Goal: Task Accomplishment & Management: Use online tool/utility

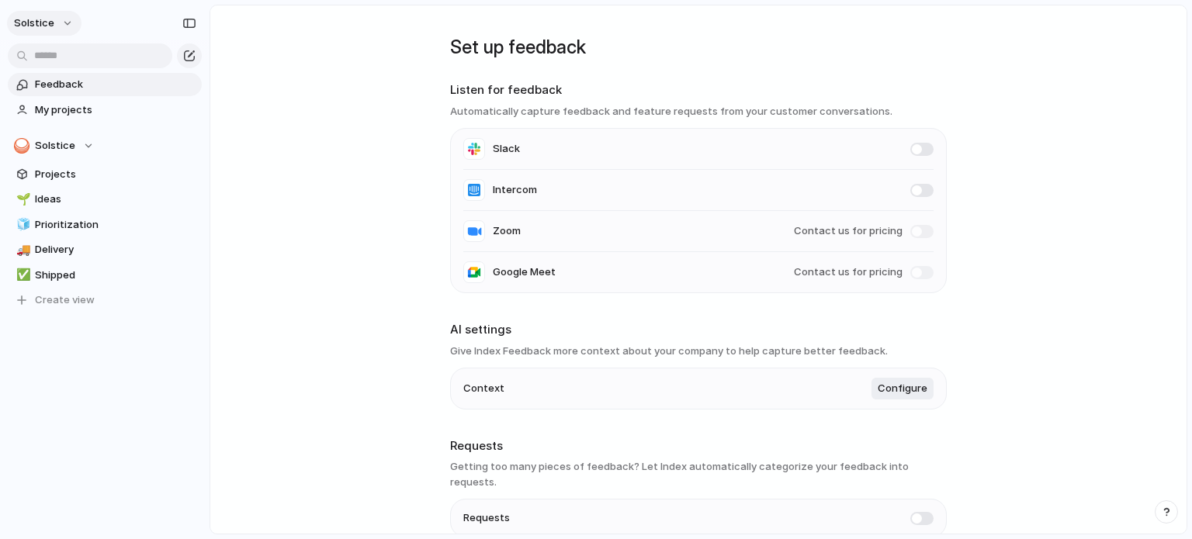
click at [65, 26] on button "Solstice" at bounding box center [44, 23] width 75 height 25
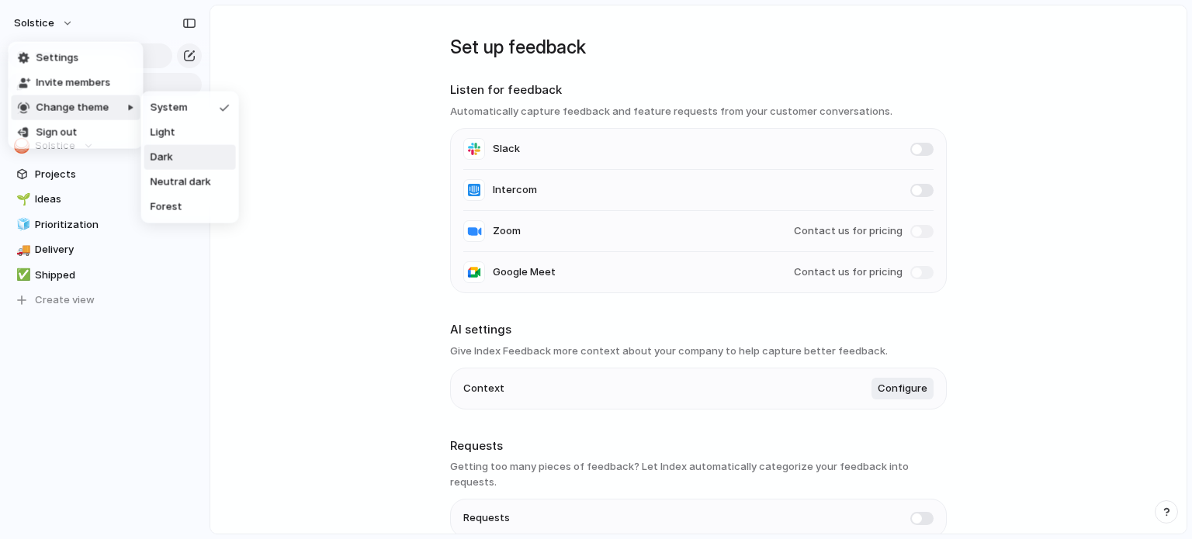
click at [177, 149] on li "Dark" at bounding box center [190, 157] width 92 height 25
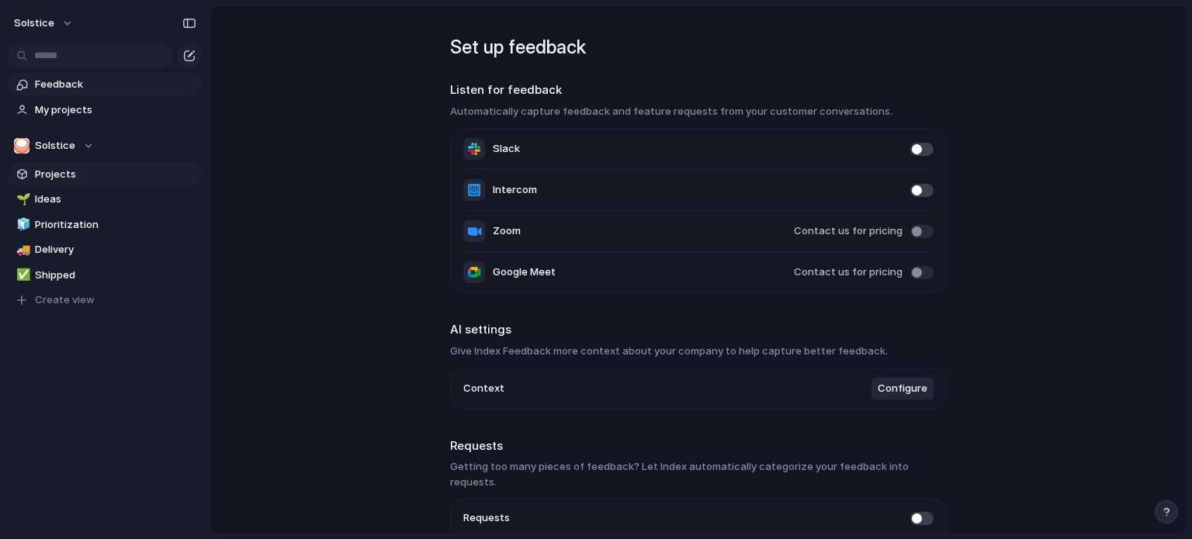
click at [71, 172] on span "Projects" at bounding box center [115, 175] width 161 height 16
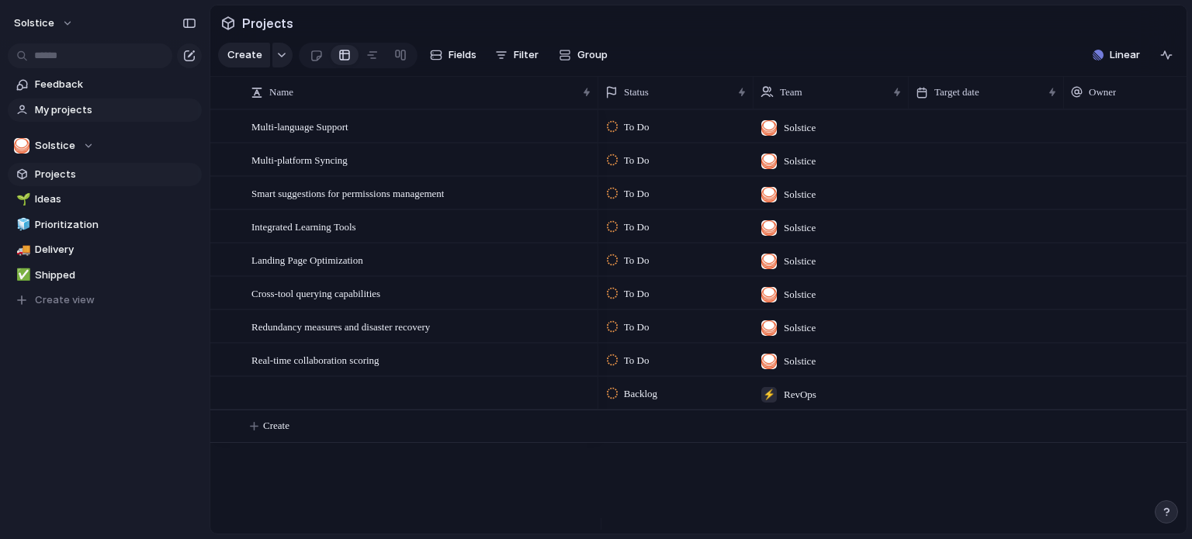
click at [94, 116] on span "My projects" at bounding box center [115, 110] width 161 height 16
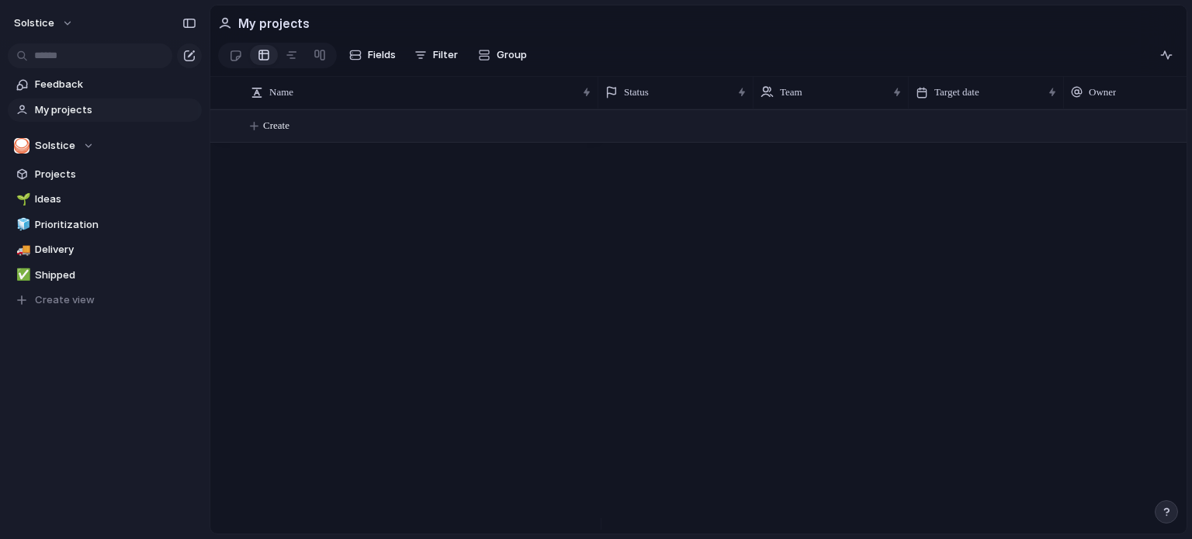
click at [284, 133] on span "Create" at bounding box center [276, 126] width 26 height 16
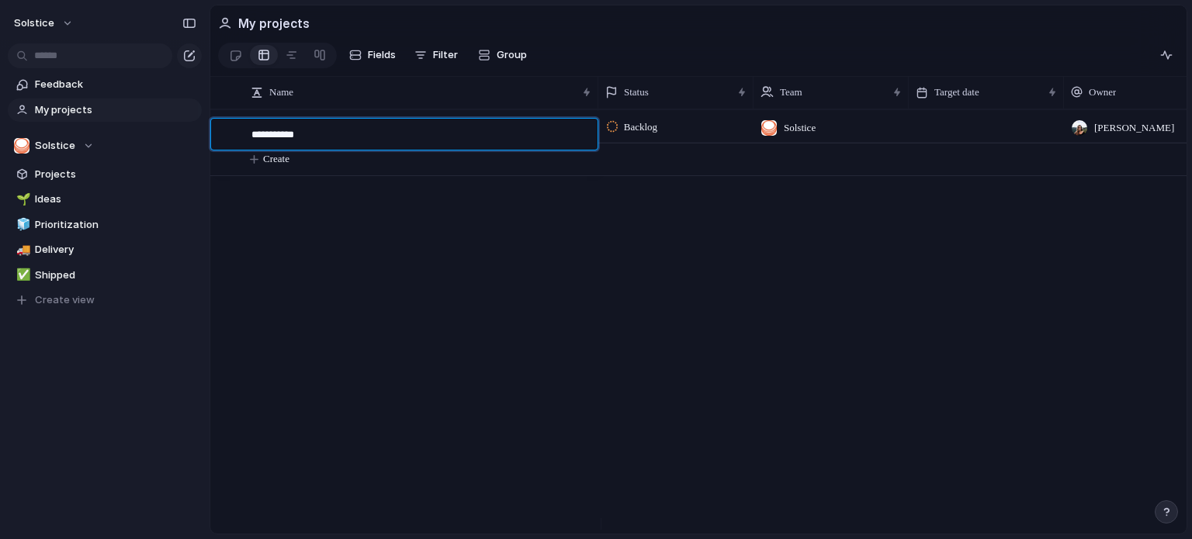
type textarea "**********"
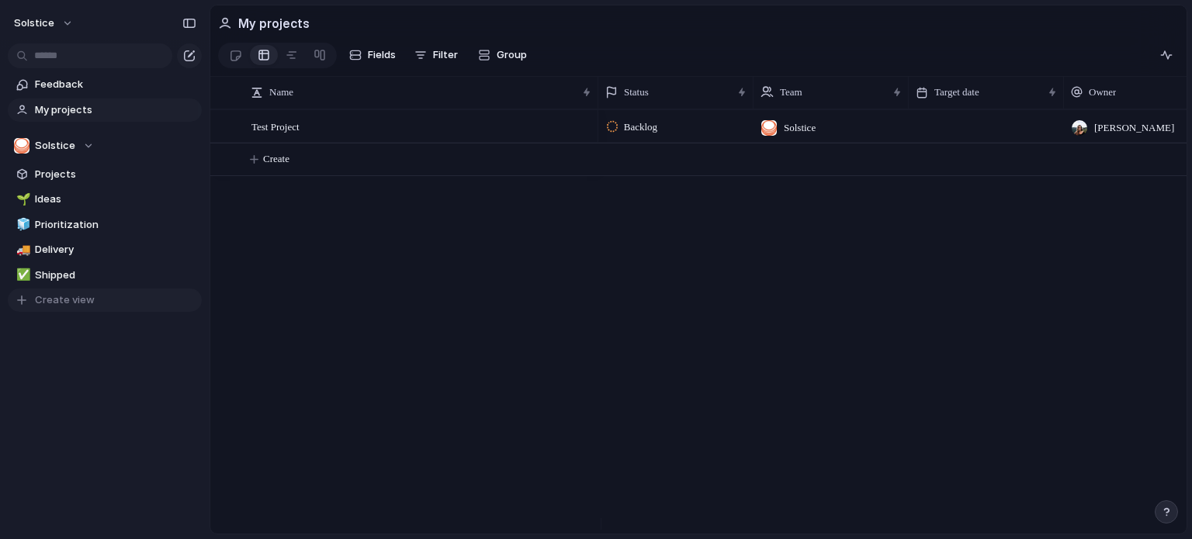
click at [66, 300] on span "Create view" at bounding box center [65, 301] width 60 height 16
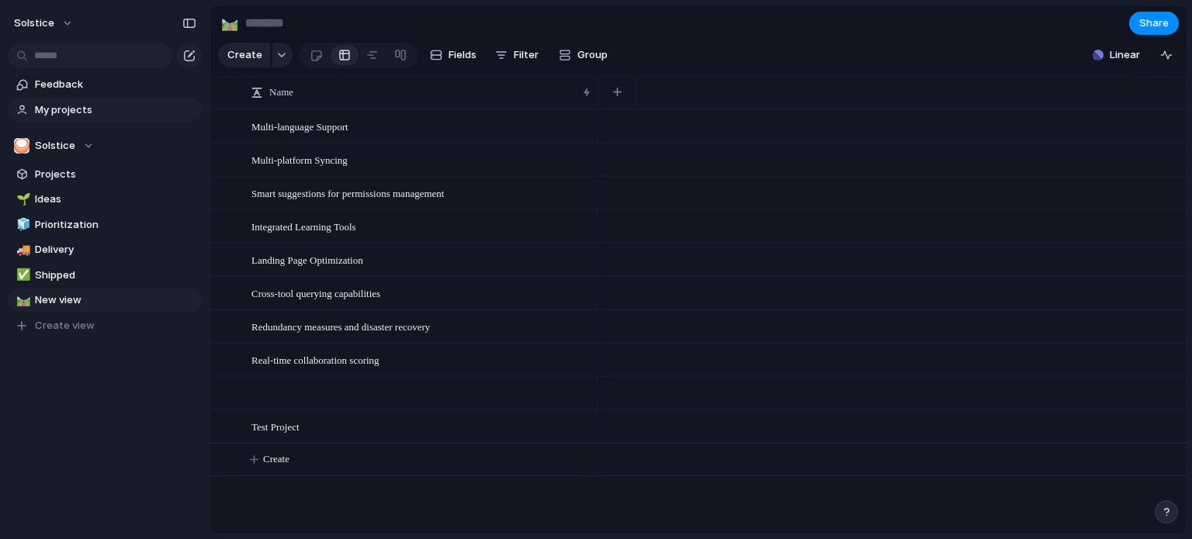
click at [62, 111] on span "My projects" at bounding box center [115, 110] width 161 height 16
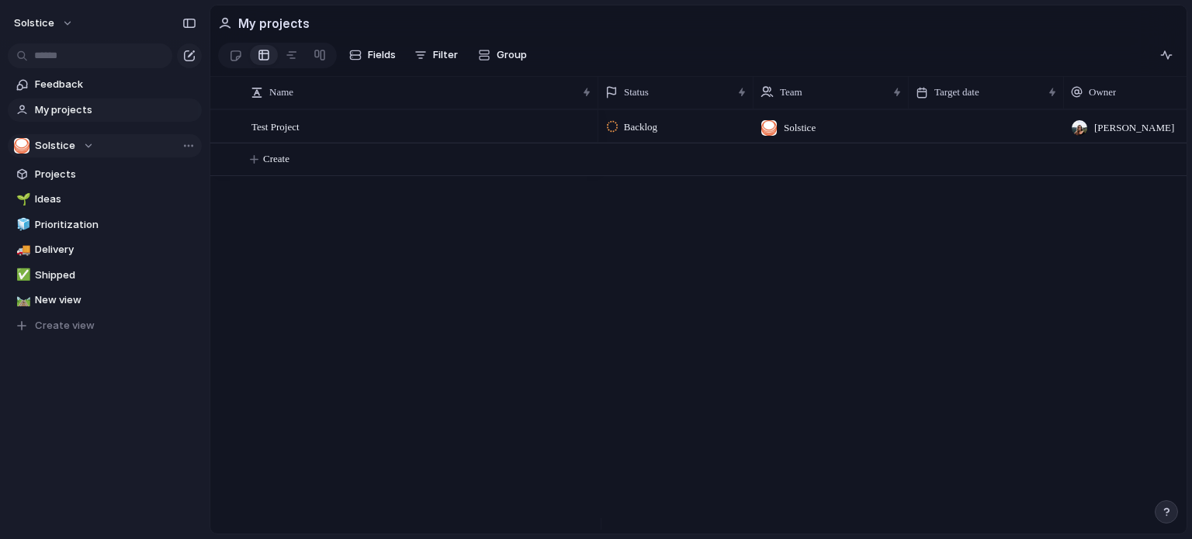
click at [91, 147] on div "Solstice" at bounding box center [54, 146] width 80 height 16
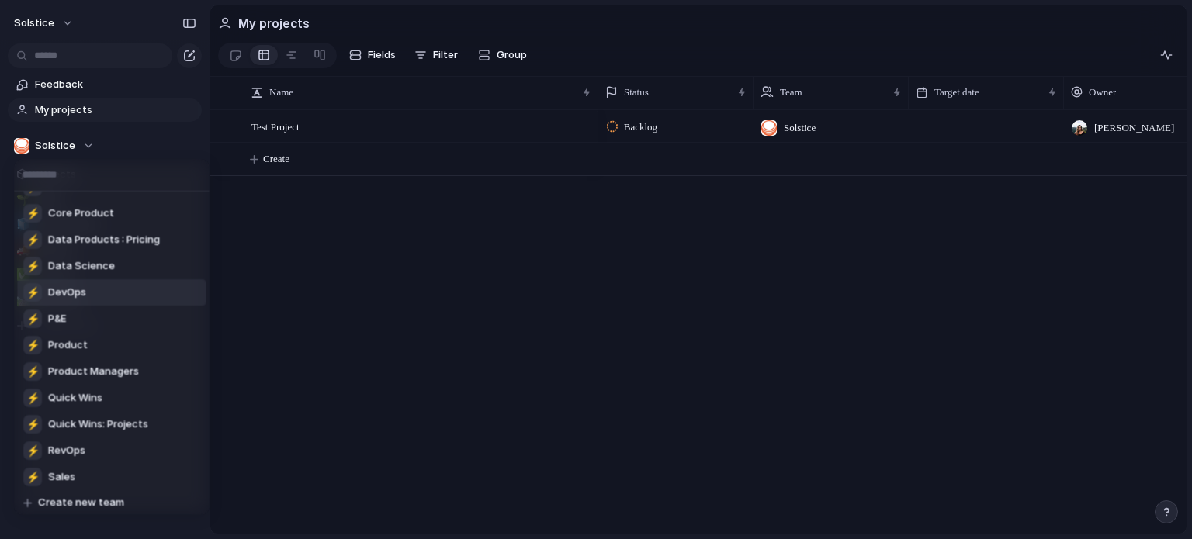
scroll to position [78, 0]
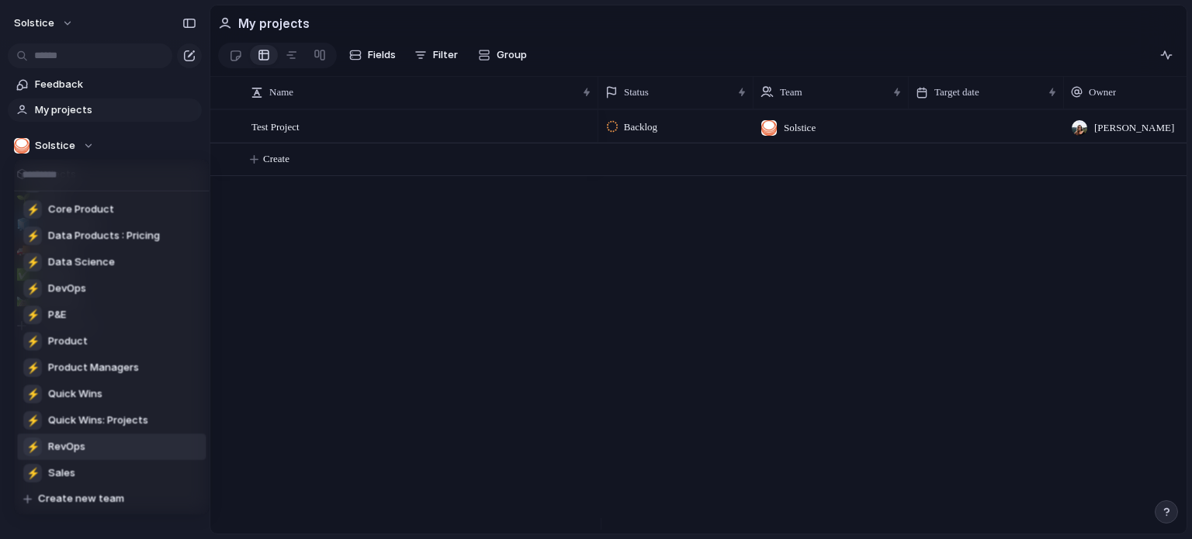
click at [109, 436] on li "⚡ RevOps" at bounding box center [111, 447] width 189 height 26
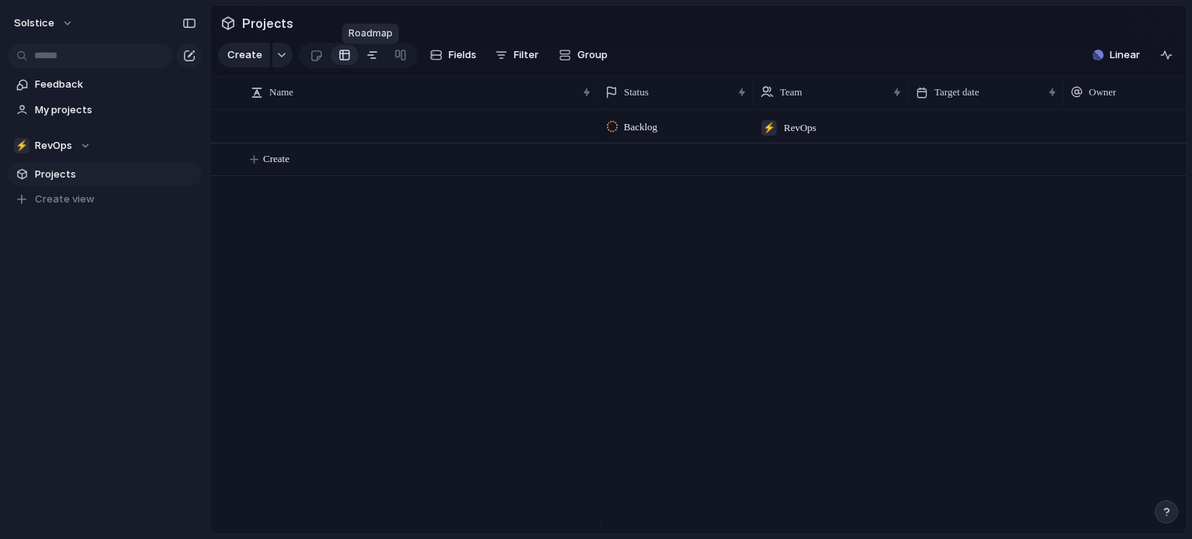
click at [379, 61] on link at bounding box center [373, 55] width 28 height 25
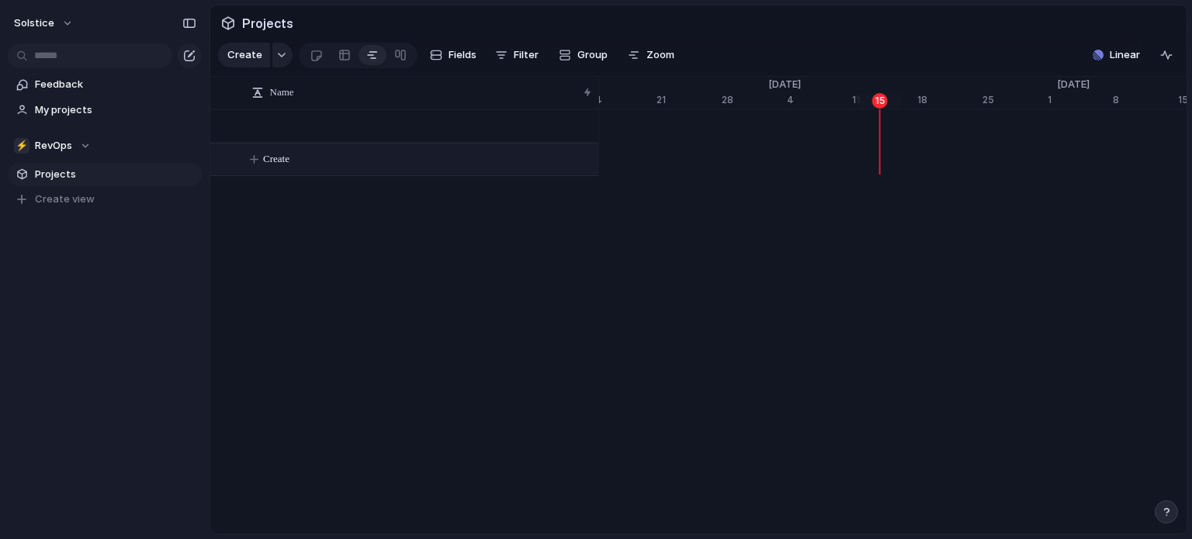
click at [305, 175] on button "Create" at bounding box center [424, 160] width 397 height 32
type textarea "**********"
click at [584, 167] on div at bounding box center [578, 161] width 26 height 20
click at [297, 168] on span "BD Enablement" at bounding box center [283, 160] width 64 height 18
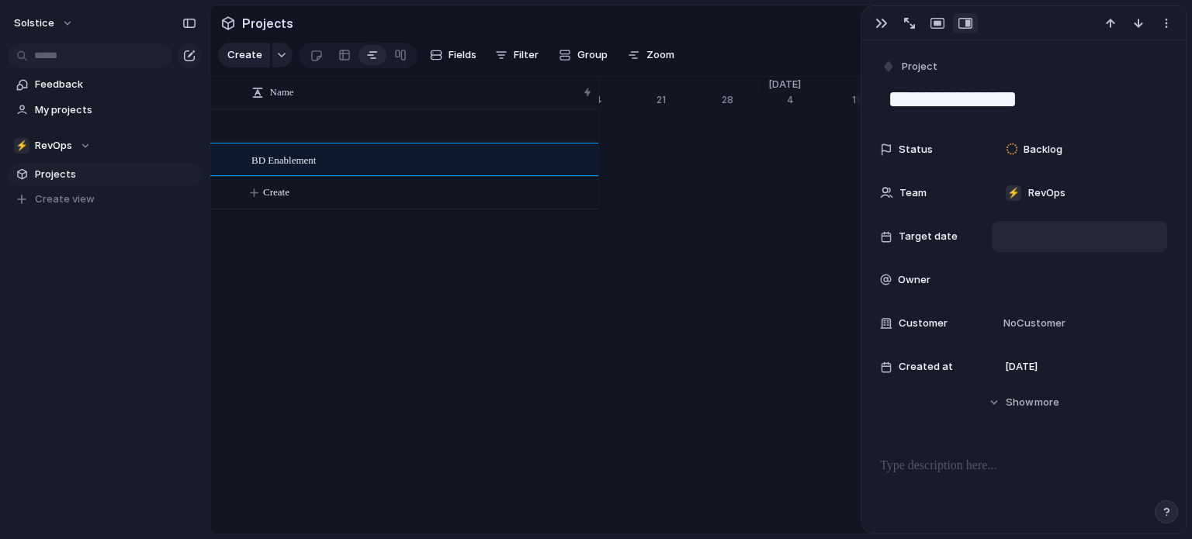
click at [1032, 237] on div at bounding box center [1079, 236] width 161 height 17
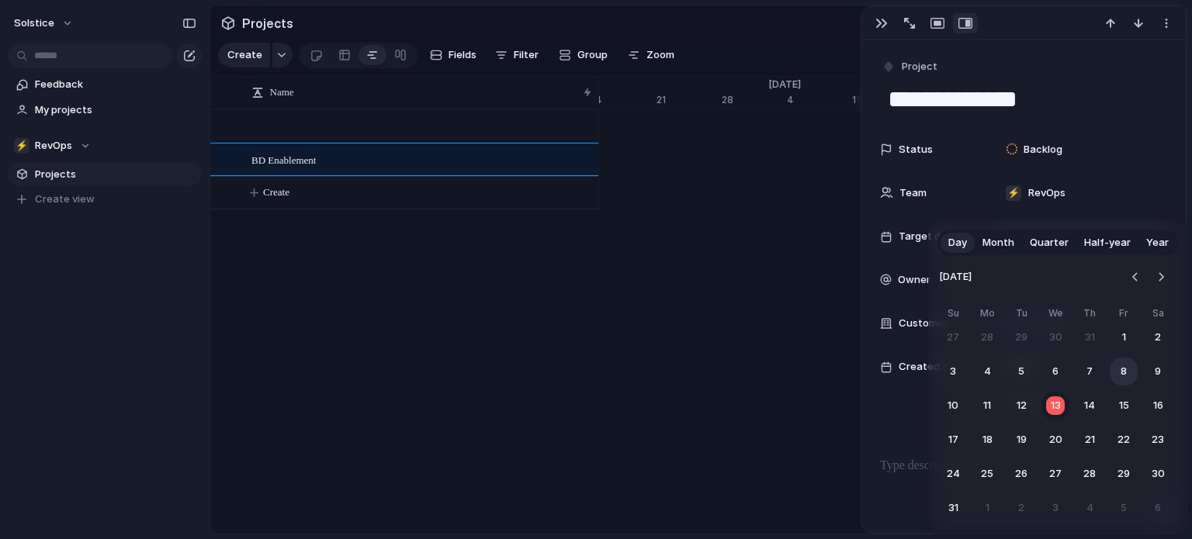
click at [1121, 374] on button "8" at bounding box center [1124, 372] width 28 height 28
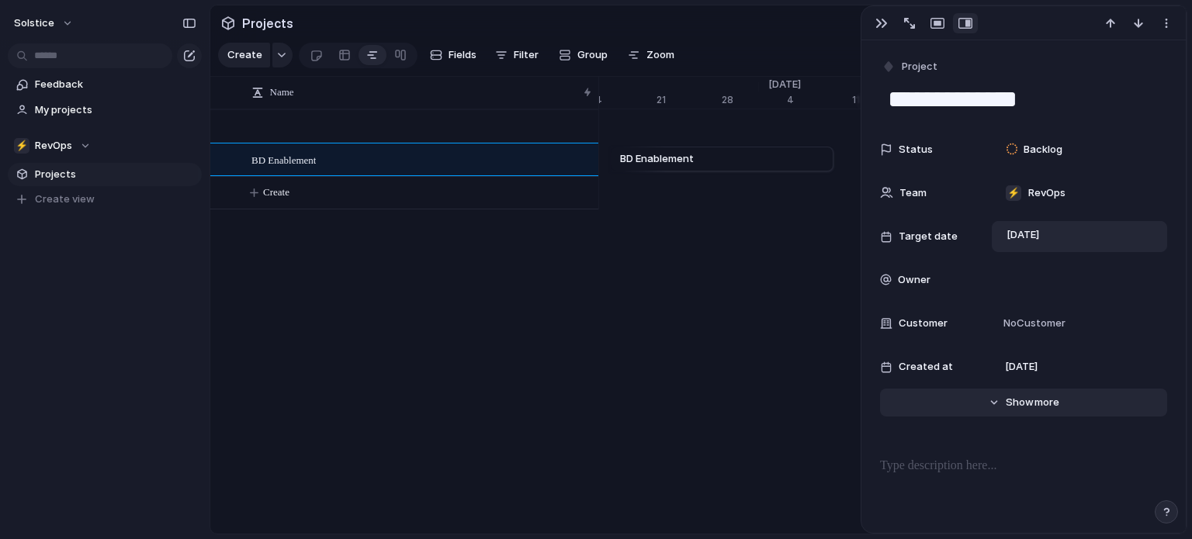
click at [1044, 400] on span "more" at bounding box center [1046, 403] width 25 height 16
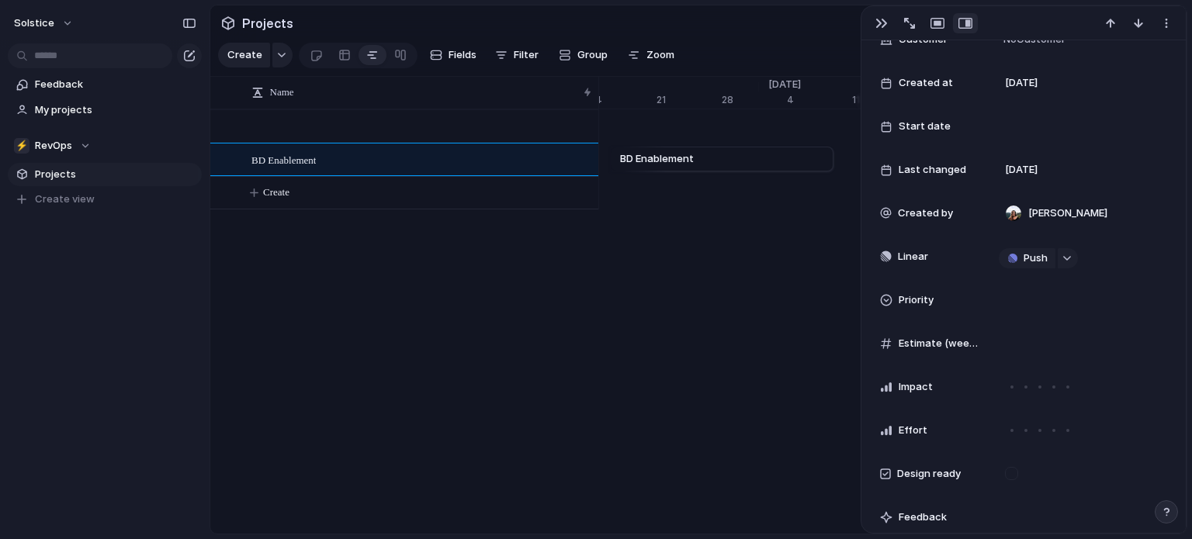
scroll to position [286, 0]
click at [1068, 258] on div "button" at bounding box center [1067, 257] width 11 height 6
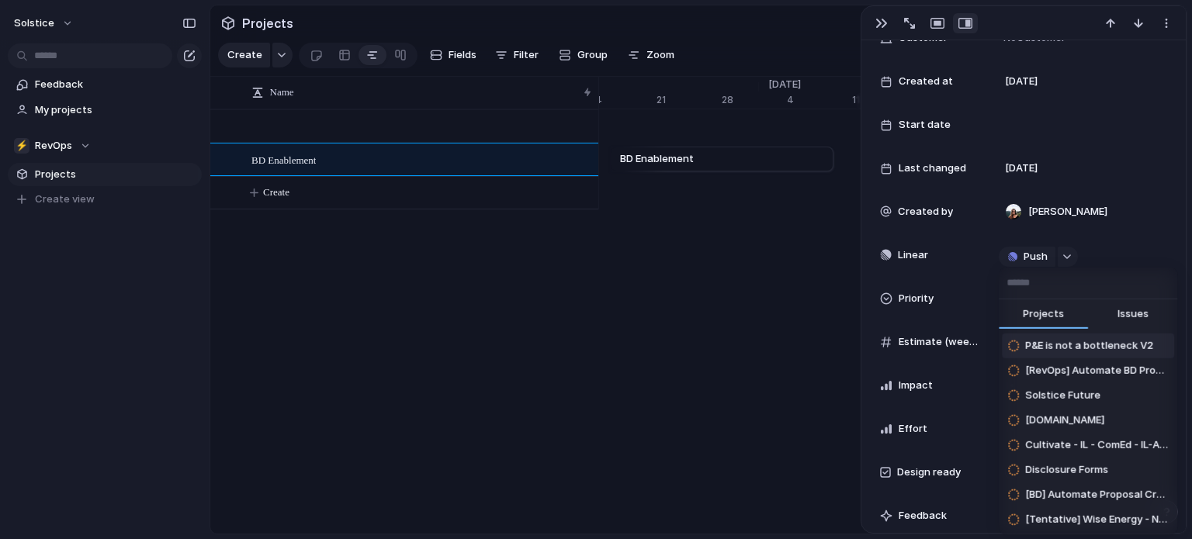
click at [774, 409] on div "Projects Issues P&E is not a bottleneck V2 [RevOps] Automate BD Prospecting Pro…" at bounding box center [596, 269] width 1192 height 539
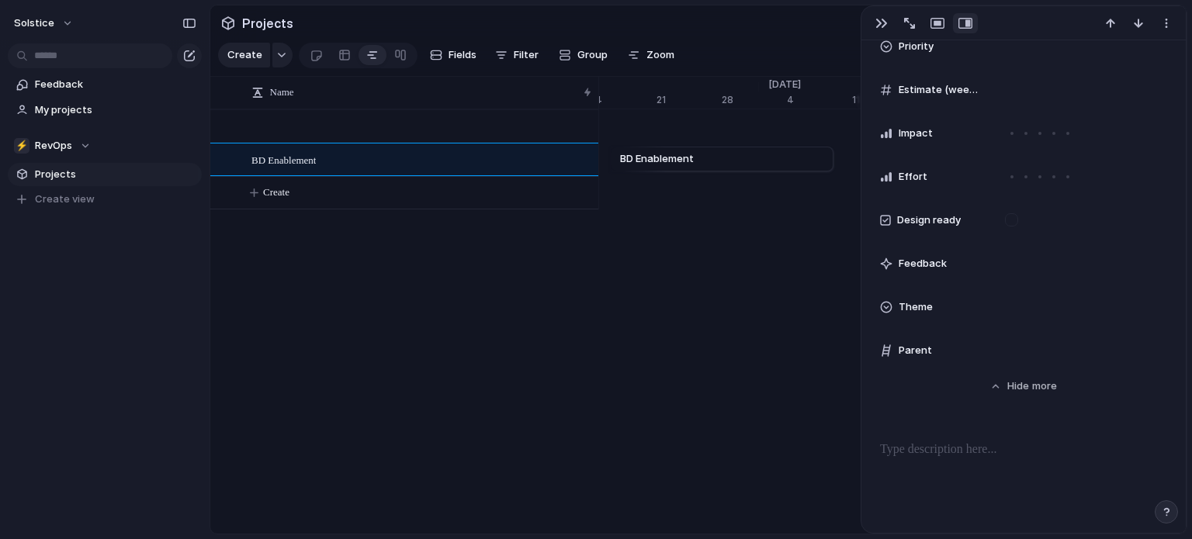
scroll to position [542, 0]
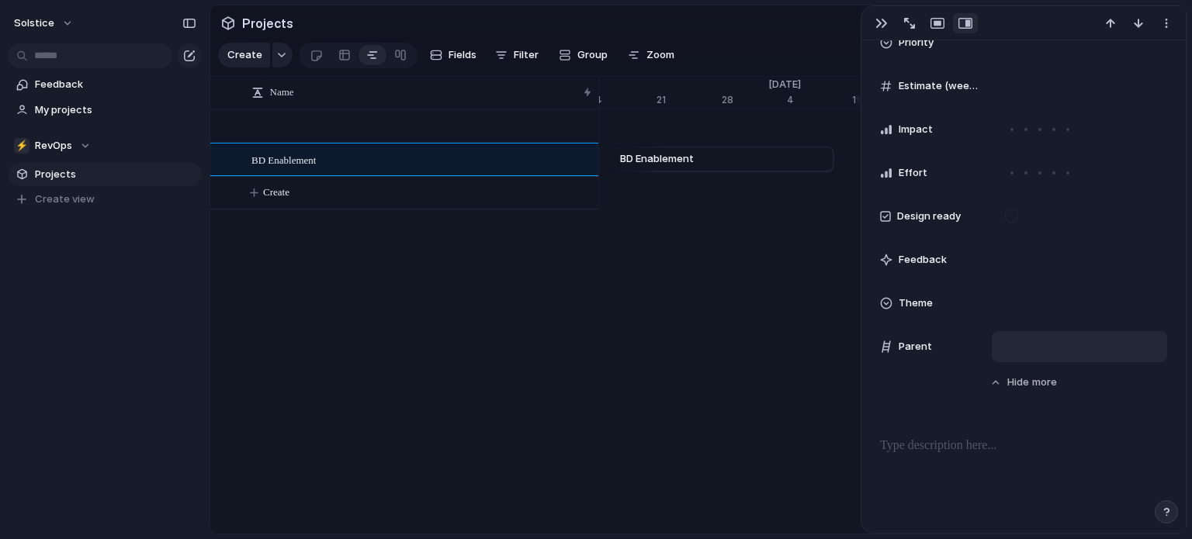
click at [1021, 344] on div at bounding box center [1079, 346] width 161 height 17
type input "**********"
click at [885, 404] on div "**********" at bounding box center [596, 269] width 1192 height 539
click at [1022, 343] on div at bounding box center [1079, 346] width 161 height 17
click at [1041, 410] on span "Use the create dropdown to add your first parent" at bounding box center [1072, 407] width 140 height 38
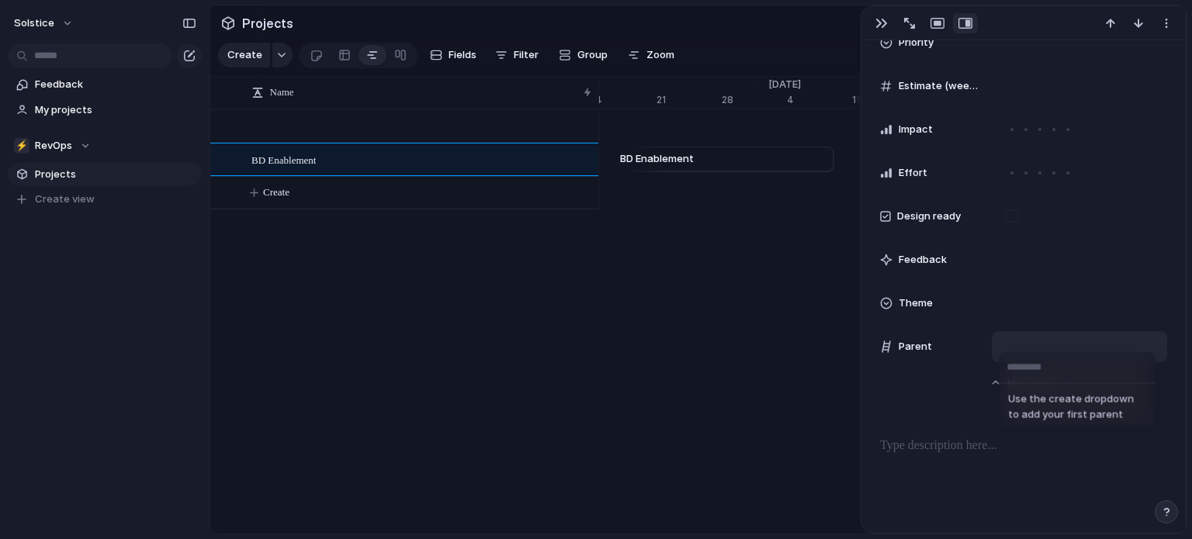
click at [1033, 375] on input "text" at bounding box center [1077, 367] width 157 height 31
click at [1028, 350] on div at bounding box center [1079, 346] width 161 height 17
click at [923, 347] on span "Parent" at bounding box center [915, 347] width 33 height 16
click at [1012, 345] on div at bounding box center [1079, 346] width 161 height 17
click at [279, 201] on div "Use the create dropdown to add your first parent" at bounding box center [596, 269] width 1192 height 539
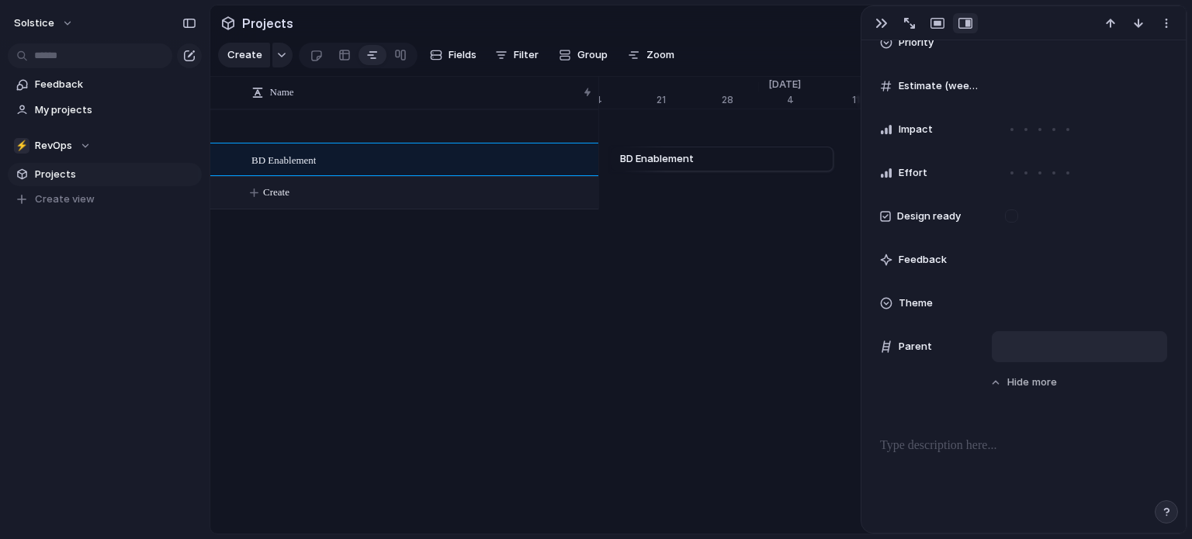
click at [279, 200] on span "Create" at bounding box center [276, 193] width 26 height 16
type textarea "*"
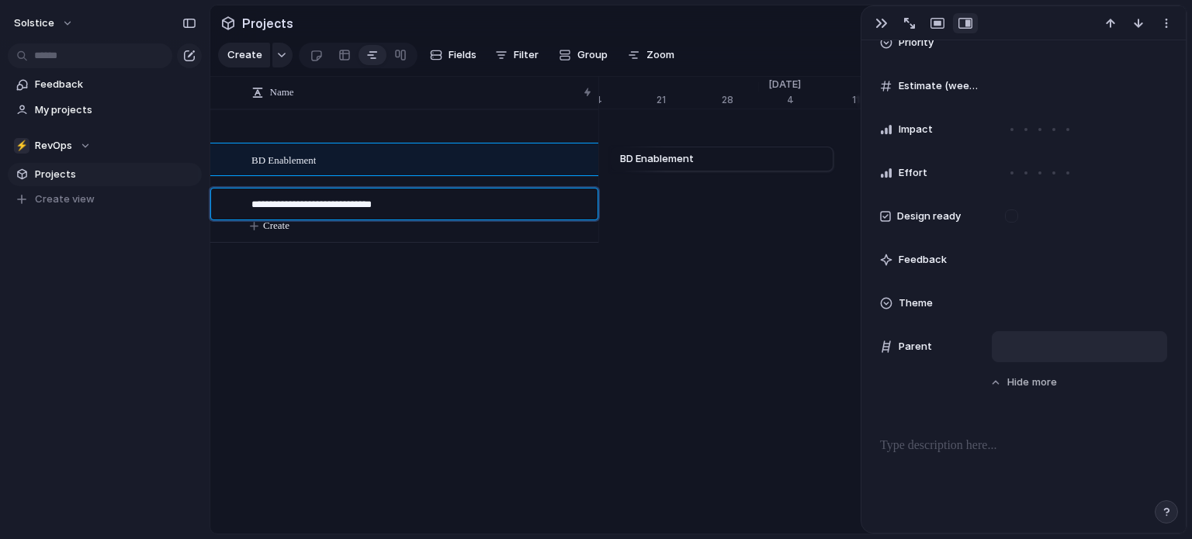
type textarea "**********"
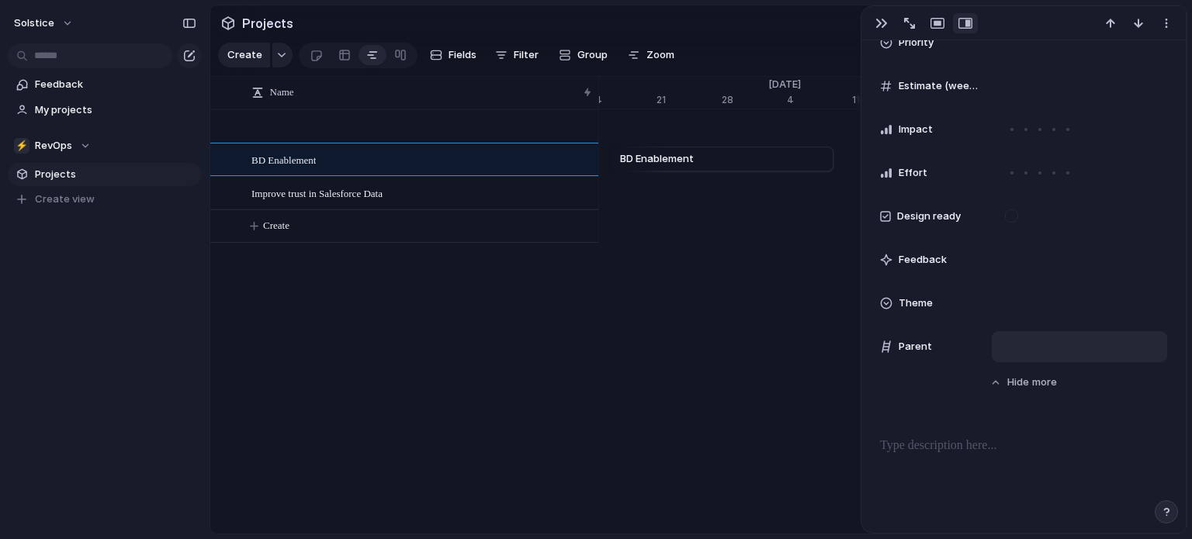
click at [989, 350] on div "Parent" at bounding box center [1023, 346] width 287 height 31
click at [972, 352] on div "Parent" at bounding box center [929, 347] width 99 height 16
click at [926, 348] on span "Parent" at bounding box center [915, 347] width 33 height 16
click at [1030, 344] on div at bounding box center [1079, 346] width 161 height 17
type input "*******"
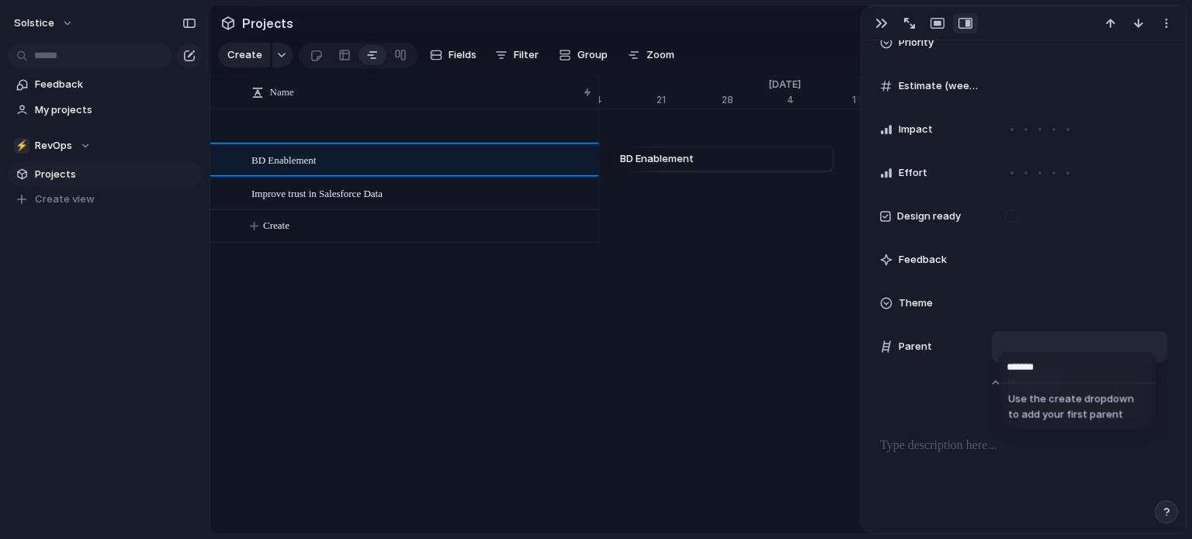
click at [1044, 375] on input "*******" at bounding box center [1077, 367] width 157 height 31
click at [910, 435] on div "Use the create dropdown to add your first parent" at bounding box center [596, 269] width 1192 height 539
click at [893, 307] on div "Theme" at bounding box center [929, 304] width 99 height 16
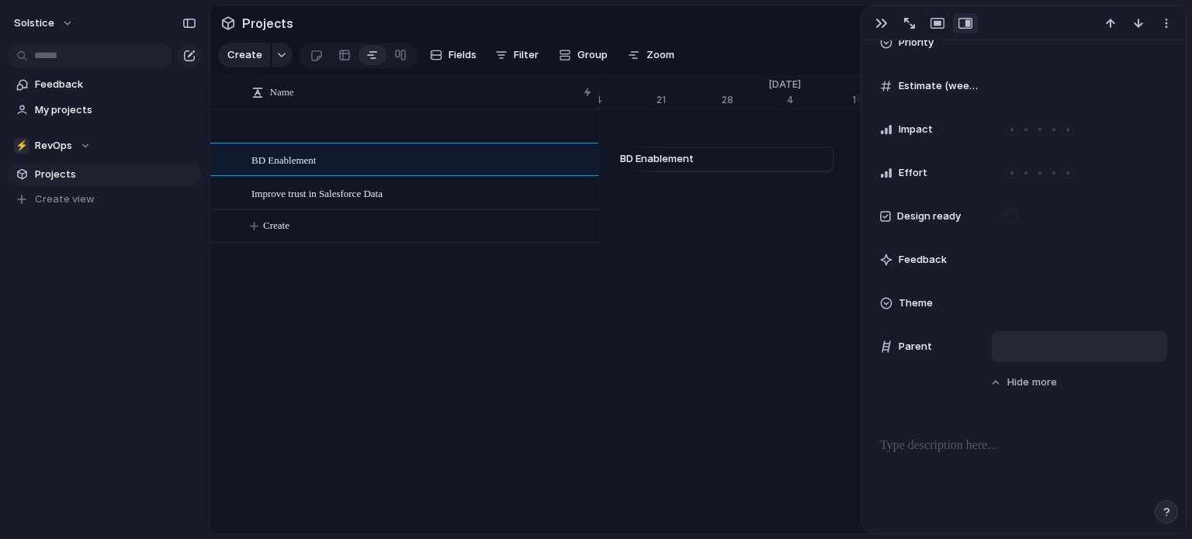
drag, startPoint x: 893, startPoint y: 307, endPoint x: 882, endPoint y: 301, distance: 12.8
click at [888, 301] on div at bounding box center [886, 303] width 12 height 12
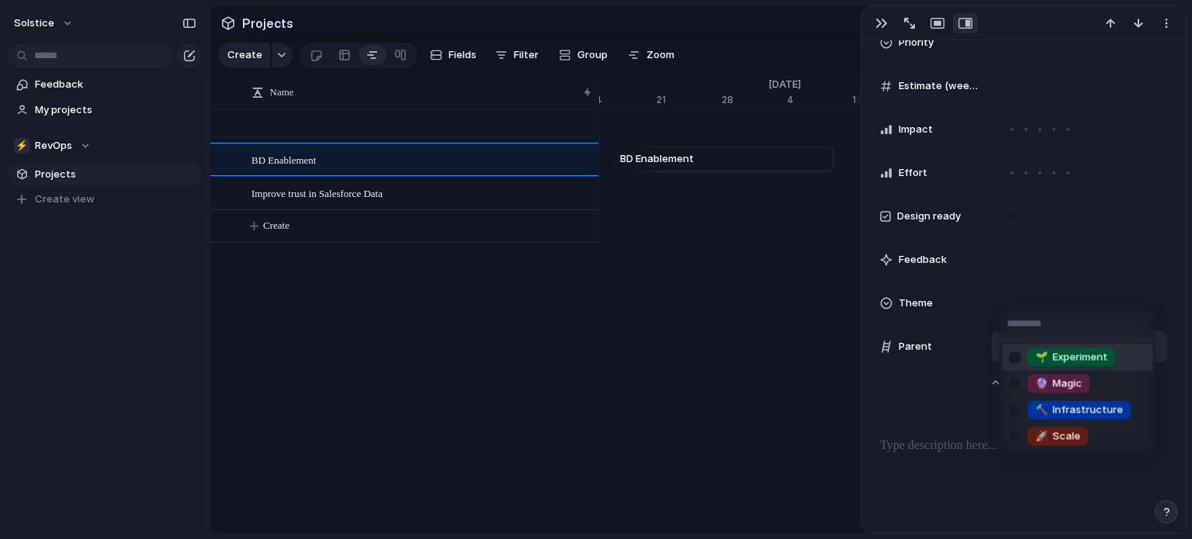
click at [910, 395] on div "🌱 Experiment 🔮 Magic 🔨 Infrastructure 🚀 Scale" at bounding box center [596, 269] width 1192 height 539
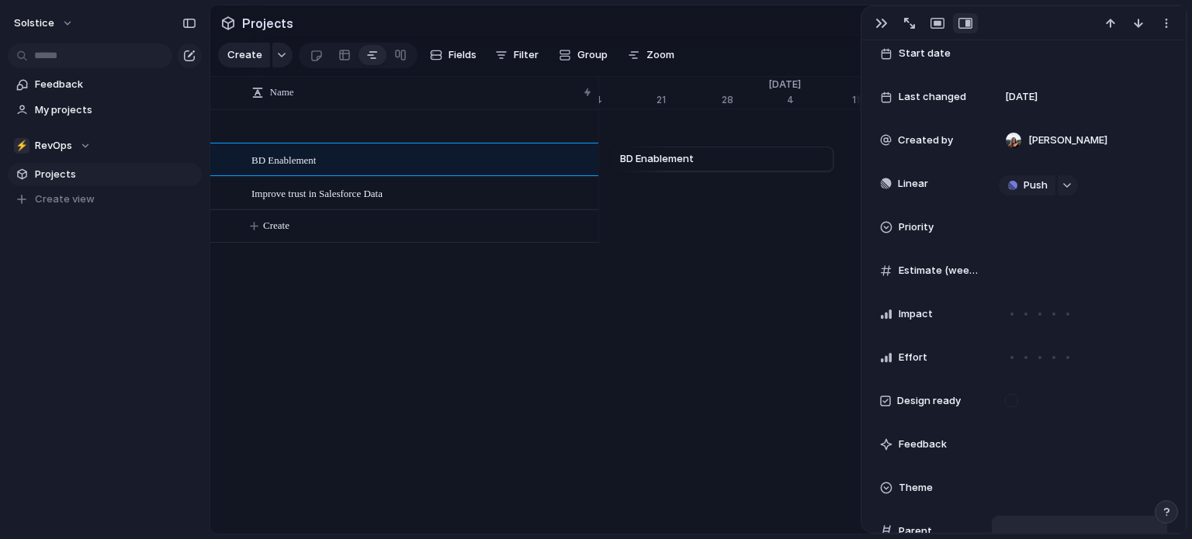
scroll to position [191, 0]
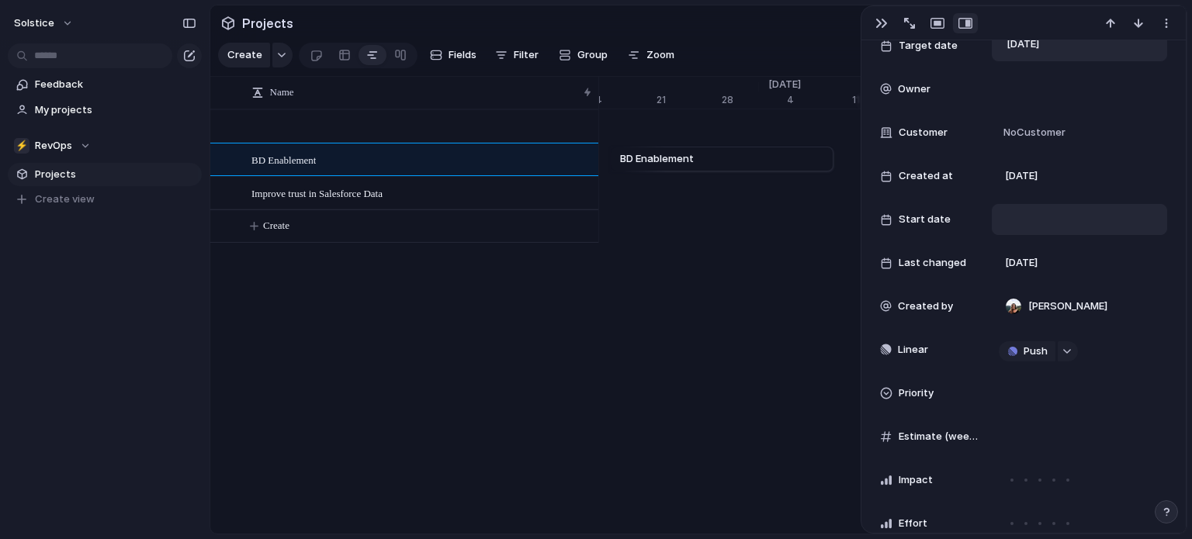
click at [1040, 217] on div at bounding box center [1079, 219] width 161 height 17
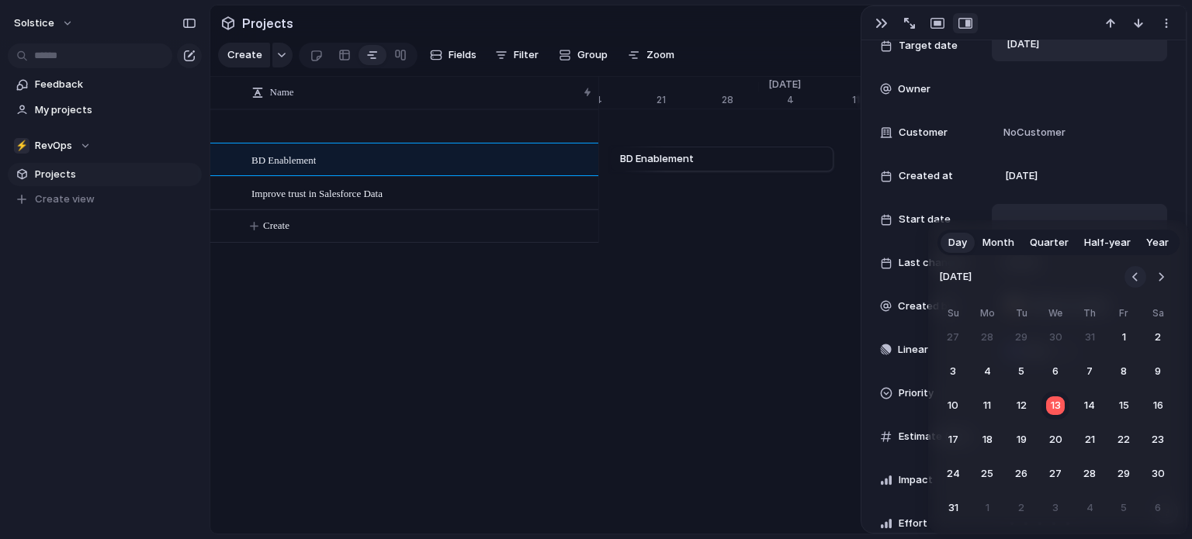
click at [1131, 274] on button "Go to the Previous Month" at bounding box center [1136, 277] width 22 height 22
click at [987, 337] on button "2" at bounding box center [987, 338] width 28 height 28
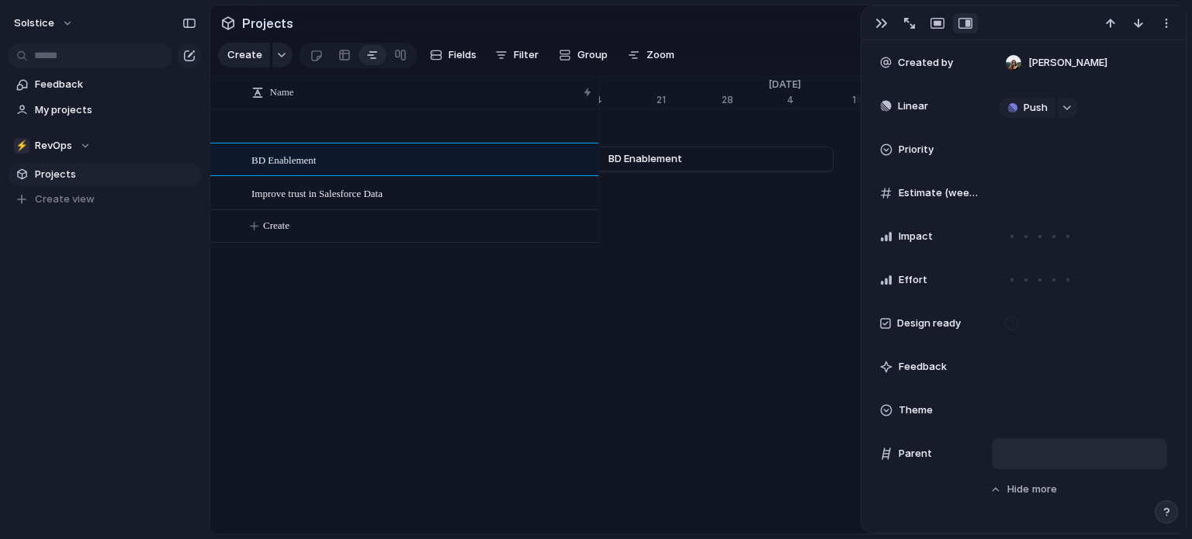
scroll to position [615, 0]
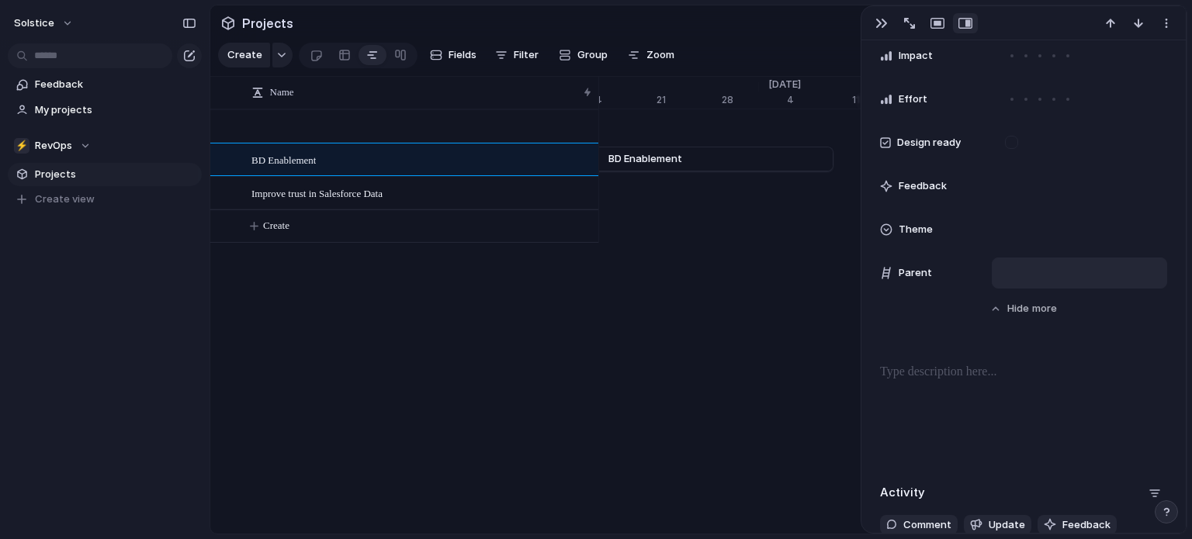
click at [1027, 269] on div at bounding box center [1079, 273] width 161 height 17
click at [1018, 289] on input "text" at bounding box center [1077, 293] width 157 height 31
click at [890, 275] on div "Use the create dropdown to add your first parent" at bounding box center [596, 269] width 1192 height 539
click at [915, 269] on span "Parent" at bounding box center [915, 273] width 33 height 16
click at [382, 202] on span "Improve trust in Salesforce Data" at bounding box center [316, 193] width 131 height 18
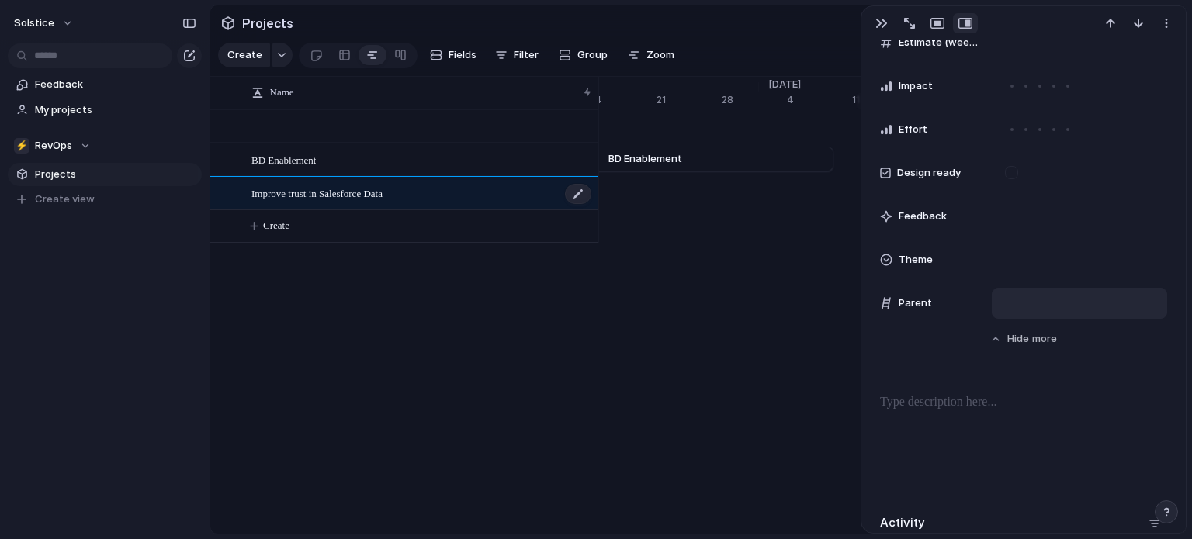
scroll to position [646, 0]
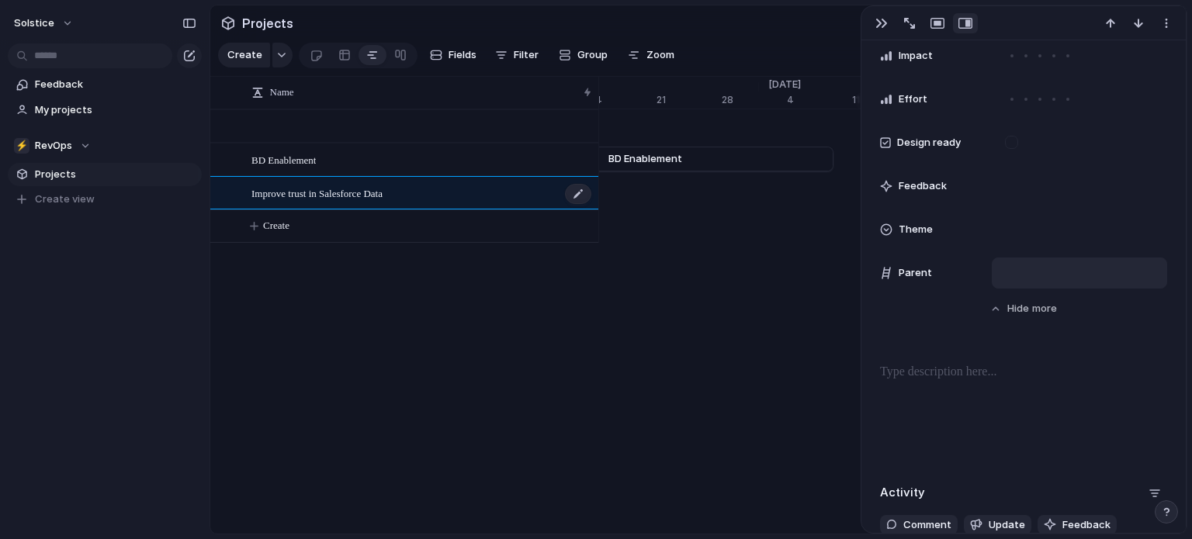
click at [382, 202] on span "Improve trust in Salesforce Data" at bounding box center [316, 193] width 131 height 18
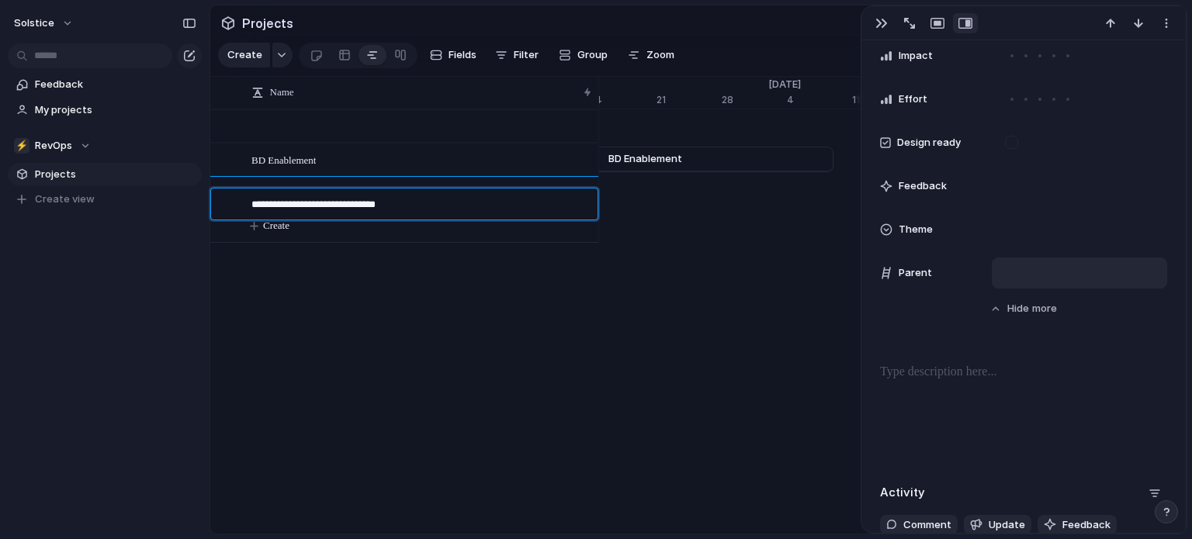
click at [382, 208] on textarea "**********" at bounding box center [418, 206] width 335 height 19
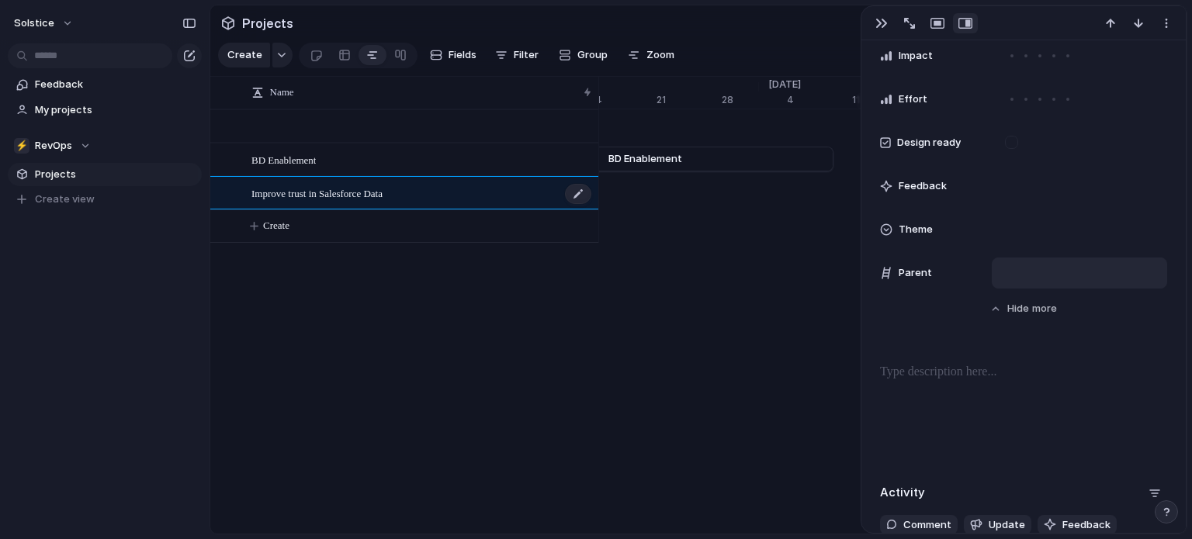
click at [381, 202] on span "Improve trust in Salesforce Data" at bounding box center [316, 193] width 131 height 18
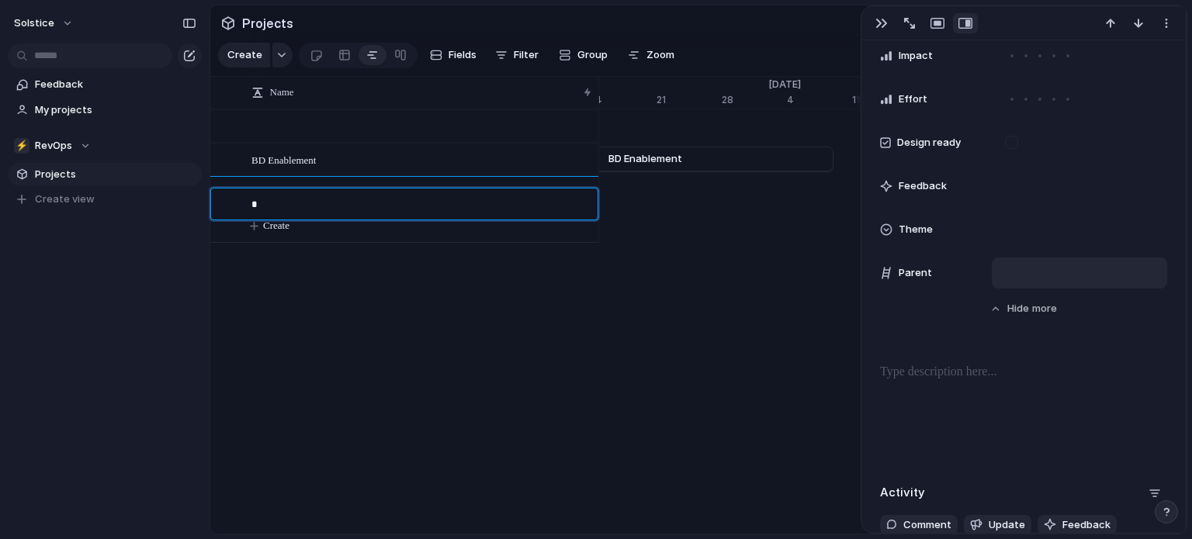
scroll to position [615, 0]
type textarea "**********"
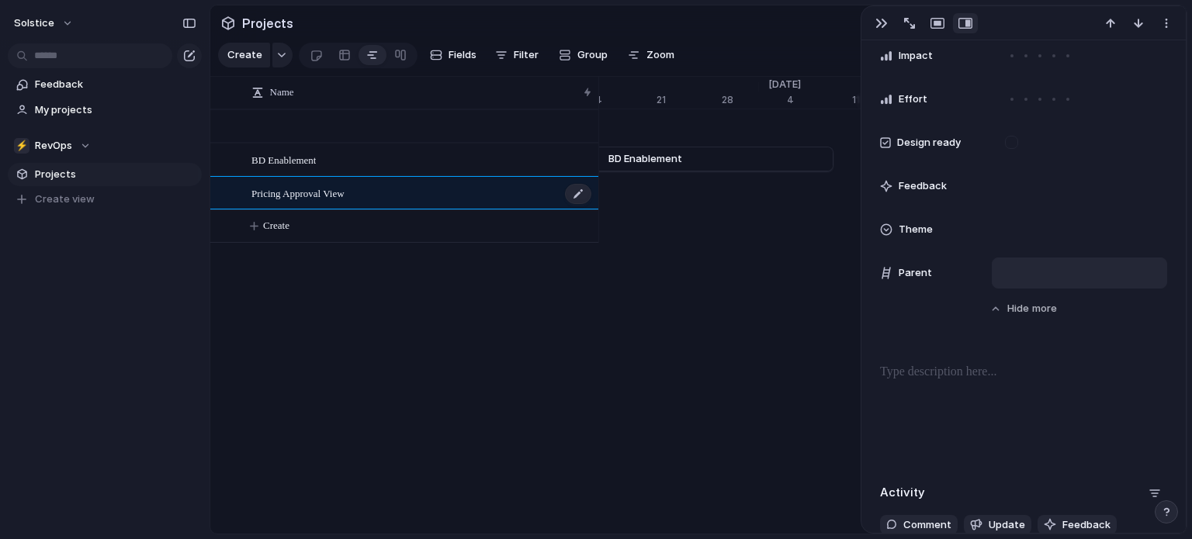
click at [357, 207] on div "Pricing Approval View" at bounding box center [421, 194] width 341 height 32
click at [314, 201] on span "Pricing Approval View" at bounding box center [297, 193] width 93 height 18
click at [577, 200] on div at bounding box center [578, 194] width 26 height 20
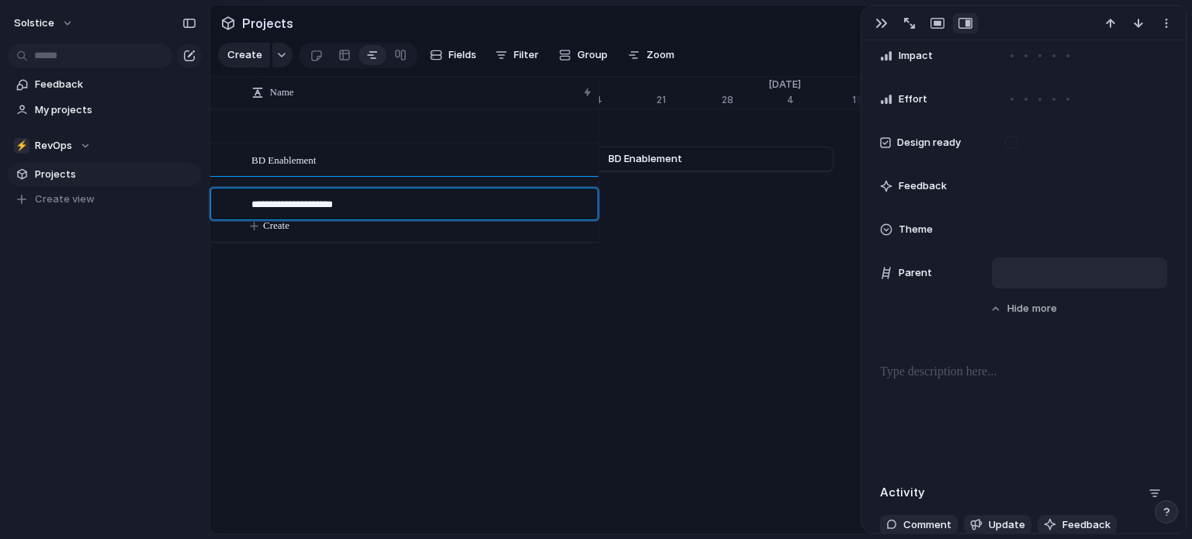
click at [329, 205] on textarea "**********" at bounding box center [418, 206] width 335 height 19
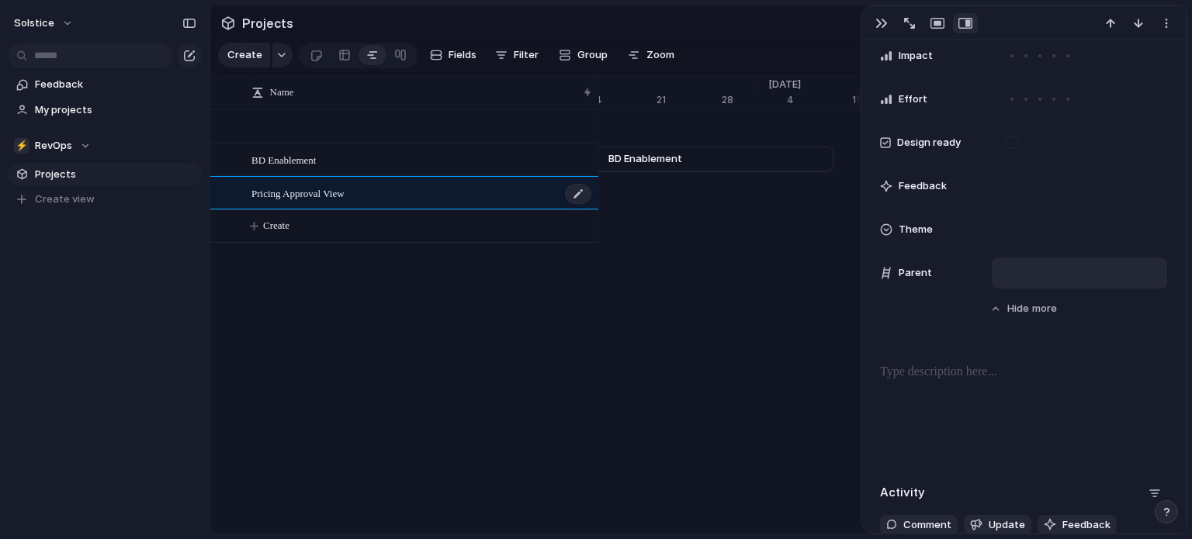
click at [338, 202] on span "Pricing Approval View" at bounding box center [297, 193] width 93 height 18
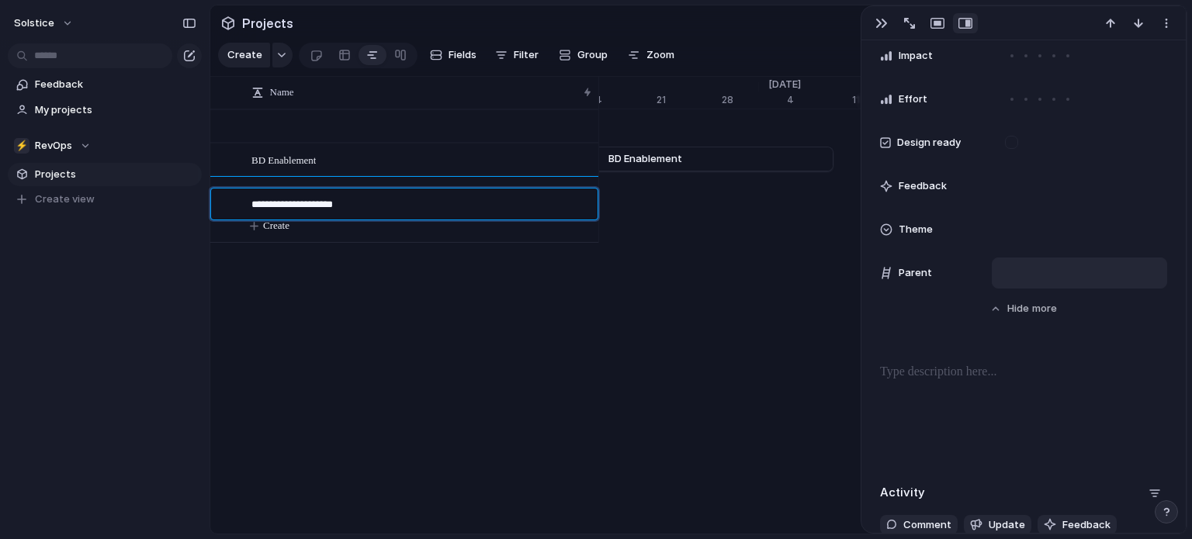
click at [338, 203] on textarea "**********" at bounding box center [418, 206] width 335 height 19
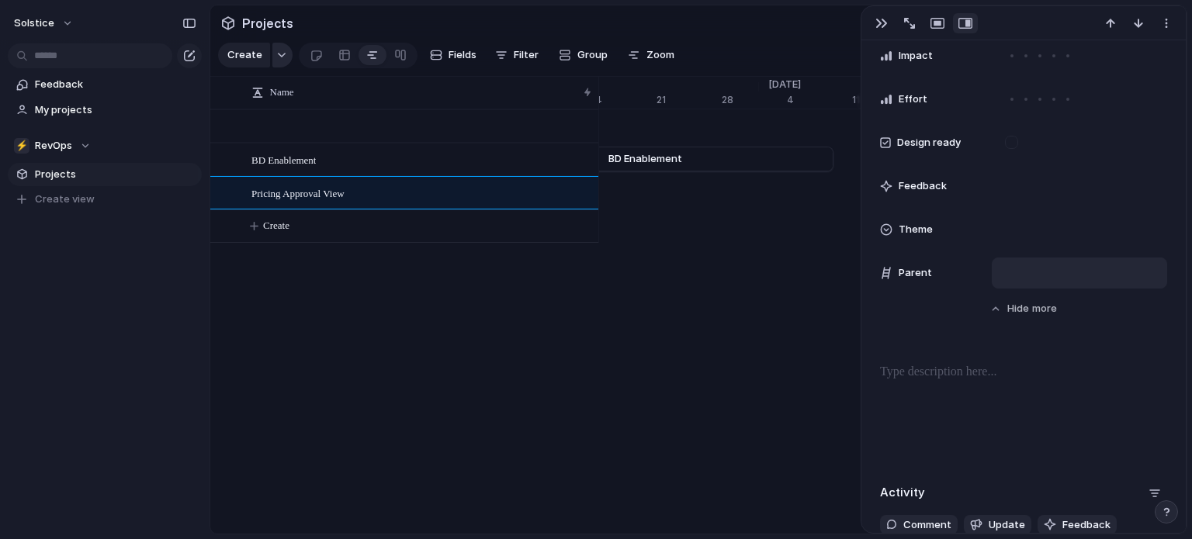
click at [276, 54] on button "button" at bounding box center [282, 55] width 20 height 25
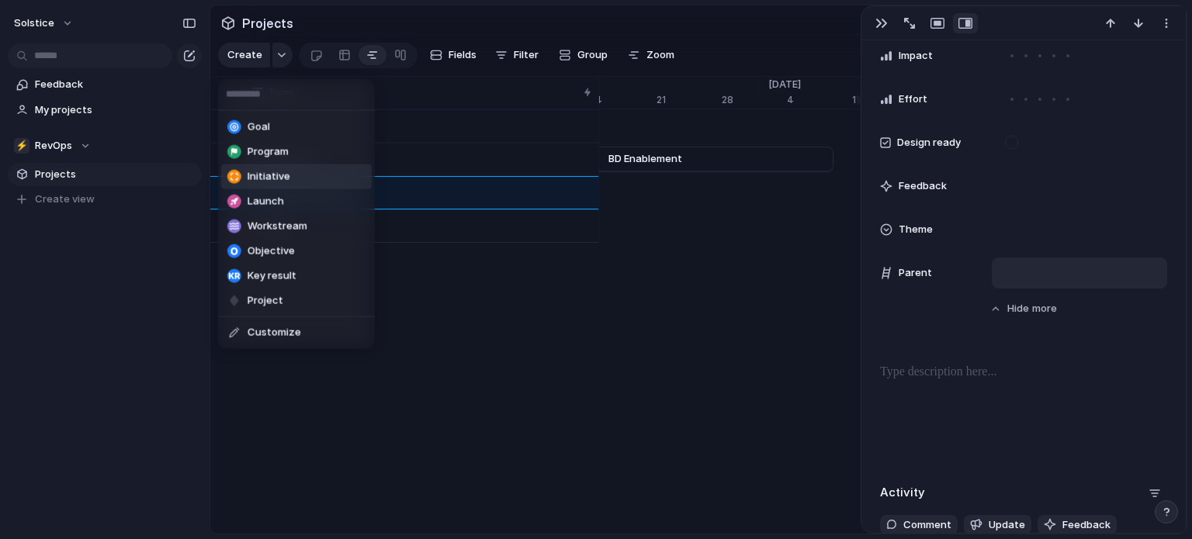
click at [288, 175] on li "Initiative" at bounding box center [296, 177] width 151 height 25
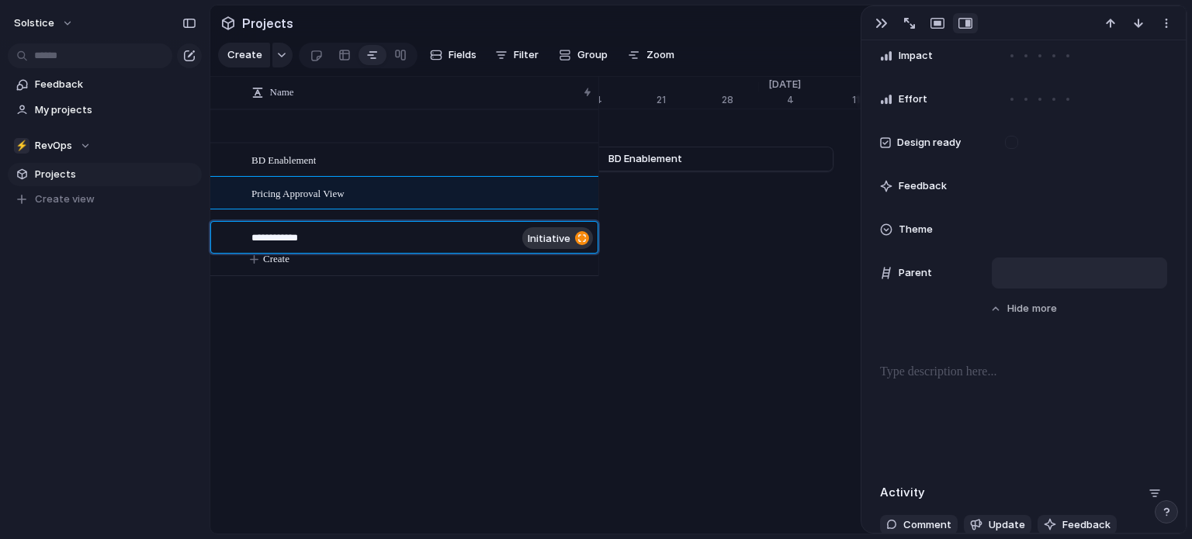
type textarea "**********"
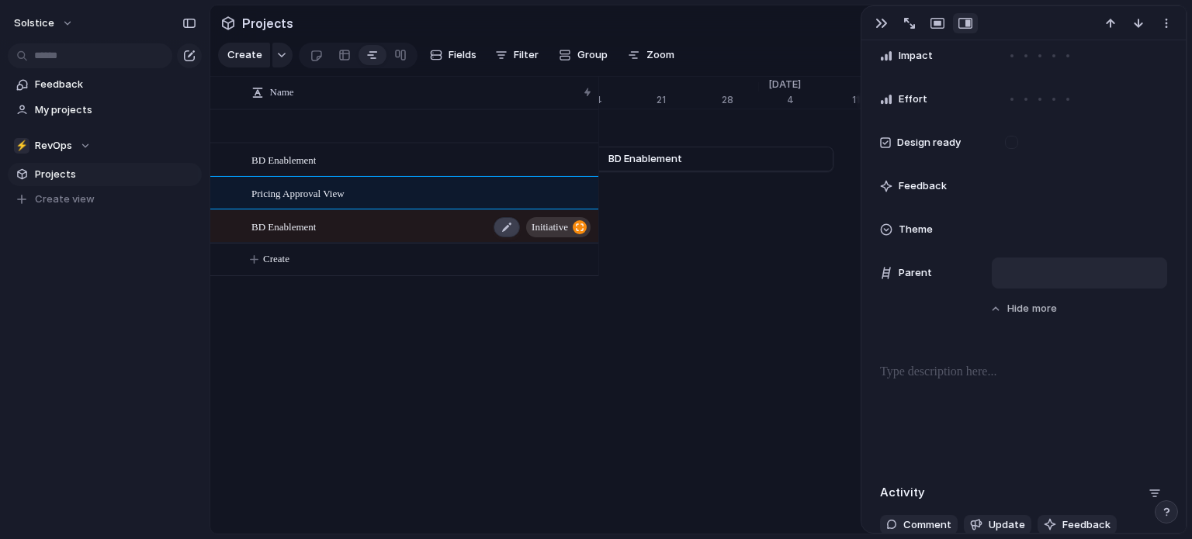
click at [509, 237] on div at bounding box center [507, 227] width 26 height 20
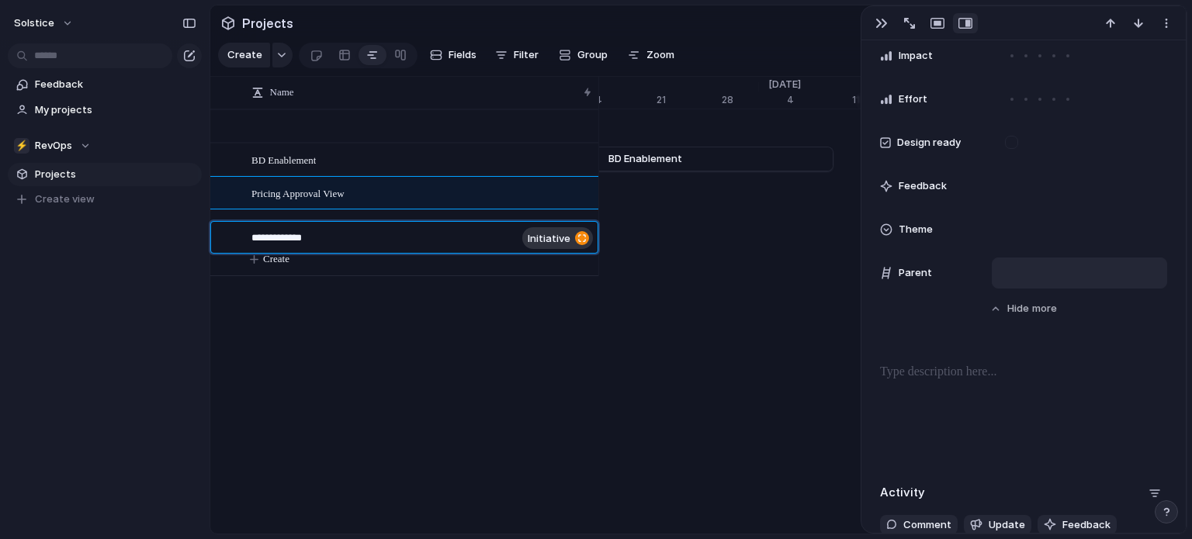
click at [314, 238] on textarea "**********" at bounding box center [383, 239] width 265 height 19
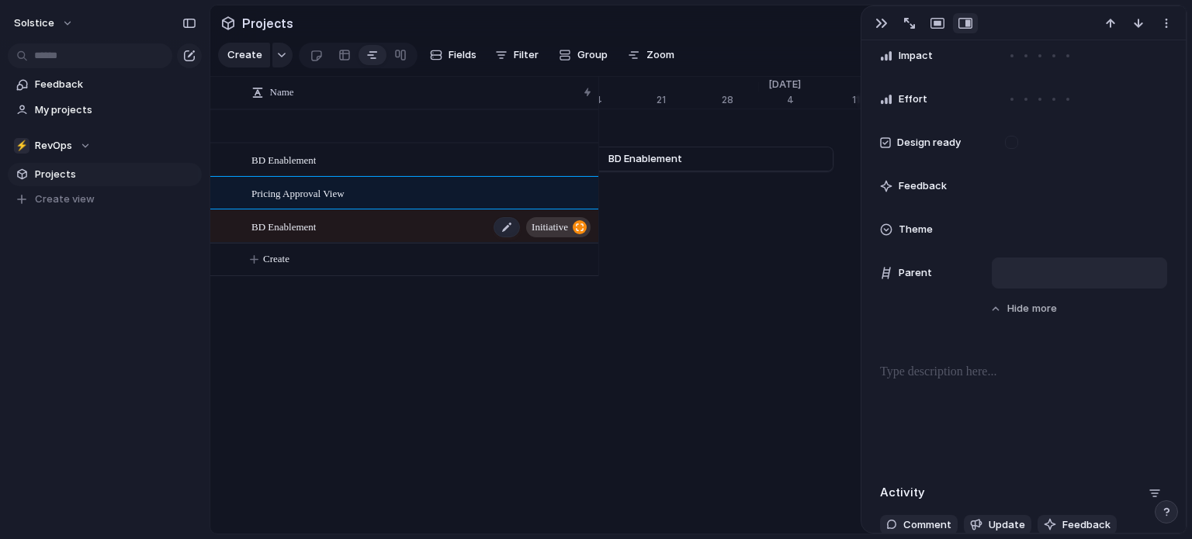
click at [556, 233] on span "initiative" at bounding box center [550, 228] width 36 height 22
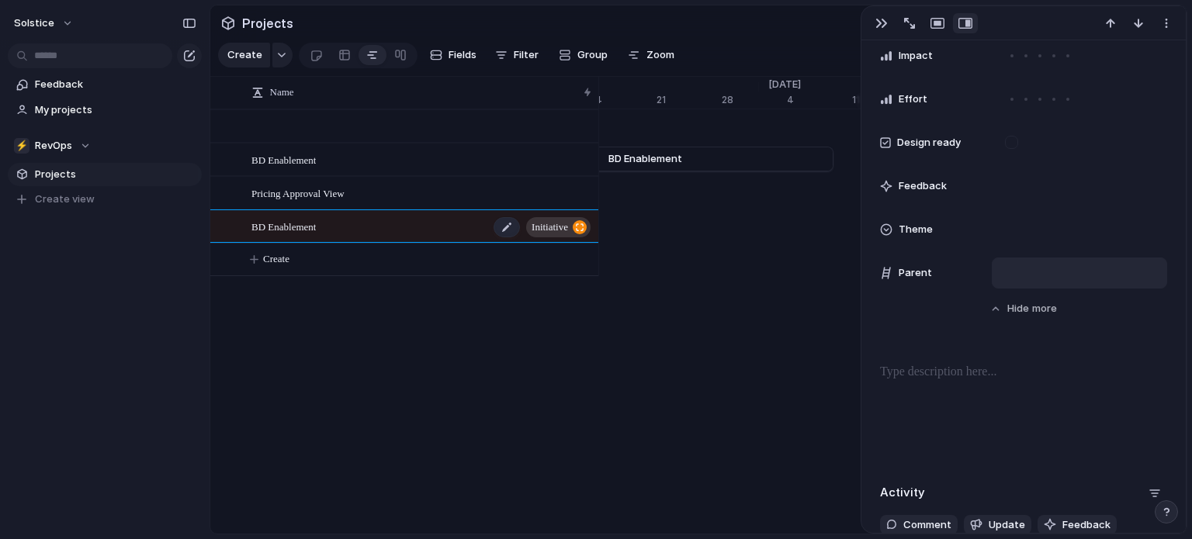
click at [445, 230] on div "BD Enablement initiative" at bounding box center [421, 227] width 341 height 32
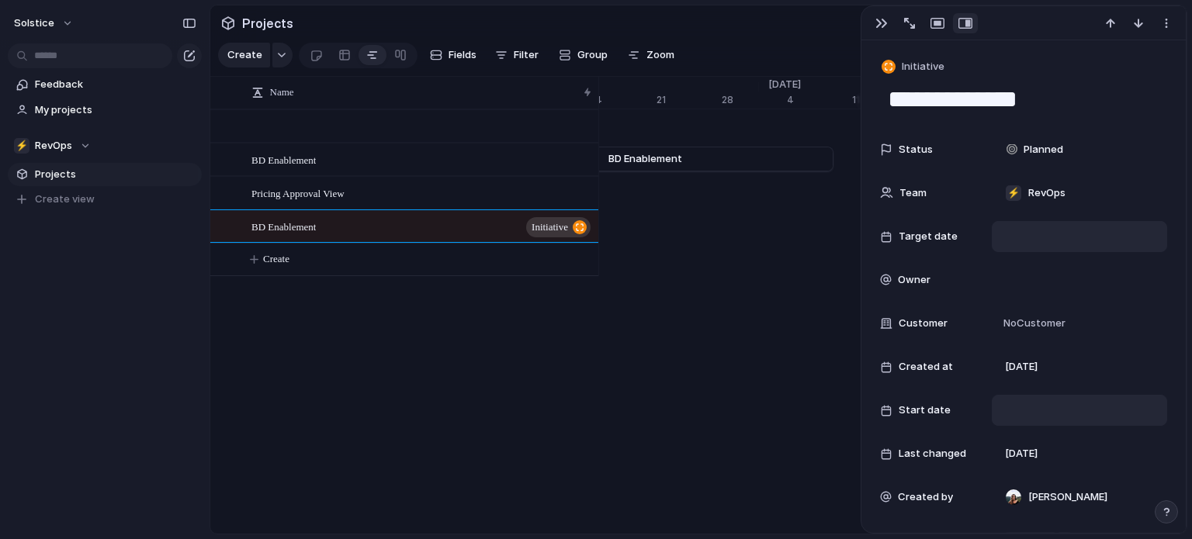
click at [1036, 241] on div at bounding box center [1079, 236] width 161 height 17
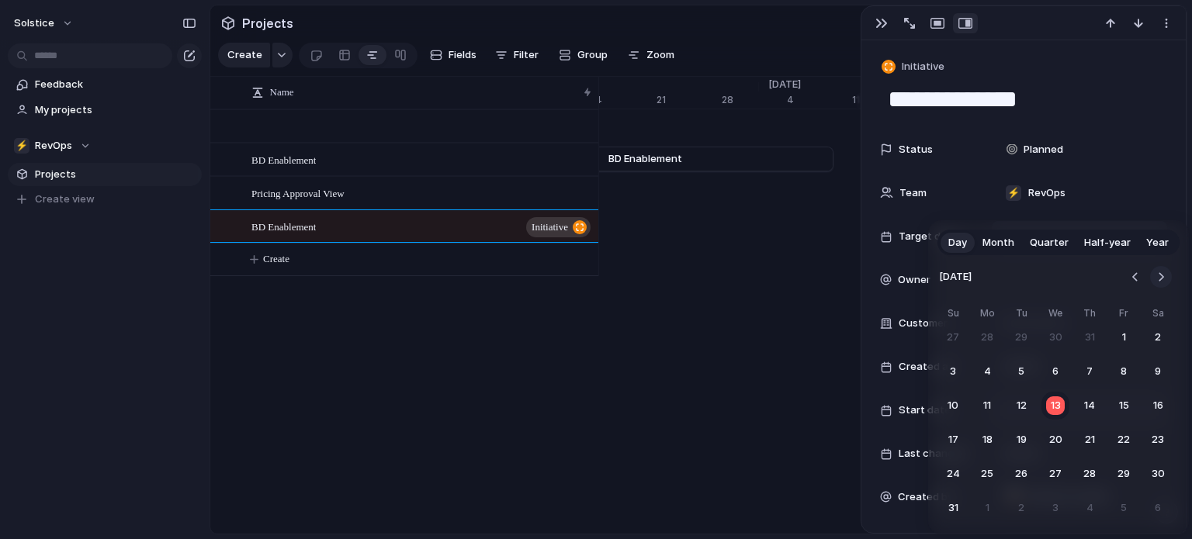
click at [1164, 274] on button "Go to the Next Month" at bounding box center [1161, 277] width 22 height 22
click at [1019, 474] on button "30" at bounding box center [1021, 474] width 28 height 28
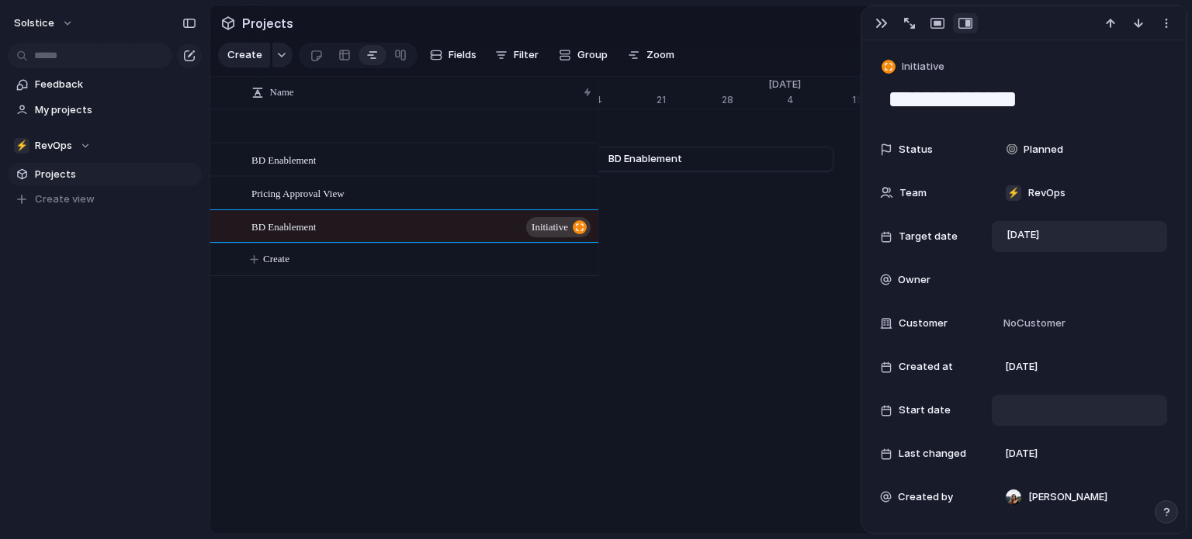
click at [1034, 395] on div at bounding box center [1079, 410] width 175 height 31
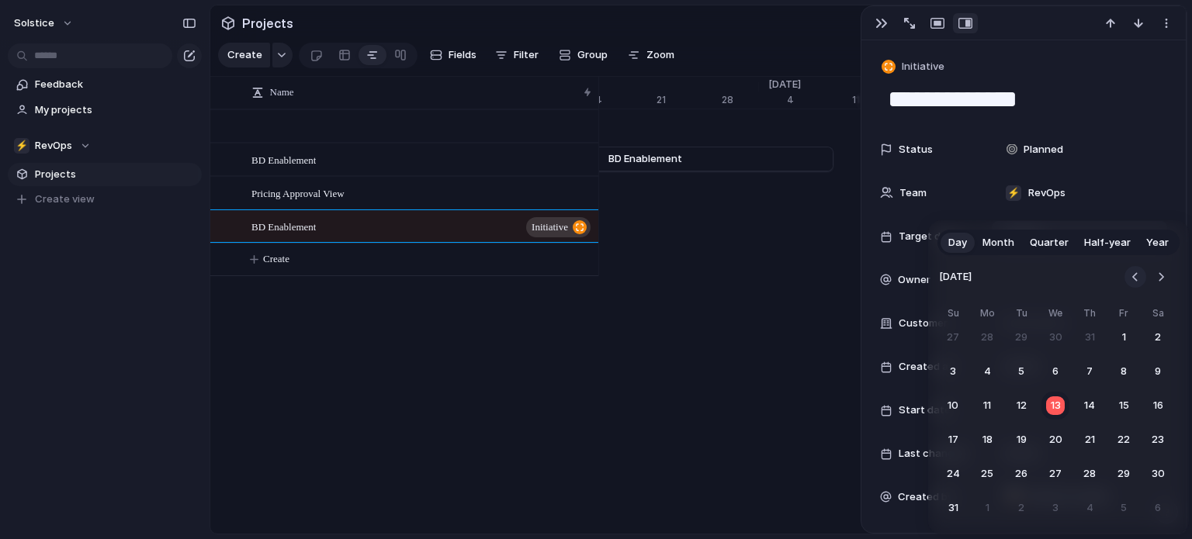
click at [1131, 279] on button "Go to the Previous Month" at bounding box center [1136, 277] width 22 height 22
click at [1094, 335] on button "1" at bounding box center [1090, 338] width 28 height 28
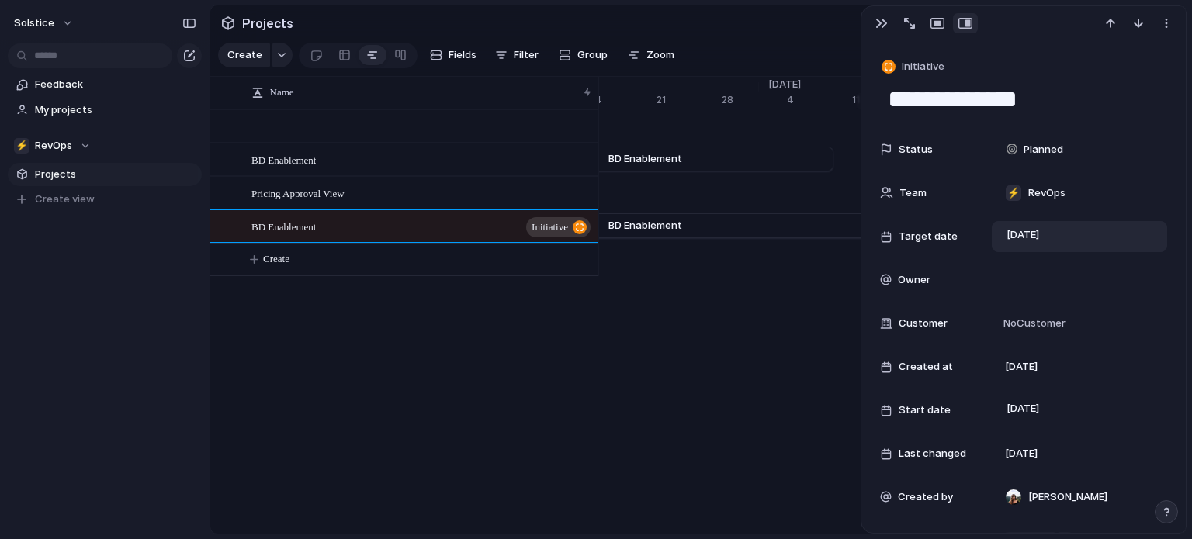
click at [708, 452] on div "Name BD Enablement Pricing Approval View BD Enablement initiative Create [DATE]…" at bounding box center [698, 306] width 976 height 458
click at [665, 390] on div "Name BD Enablement Pricing Approval View BD Enablement initiative Create [DATE]…" at bounding box center [698, 306] width 976 height 458
click at [428, 172] on div "BD Enablement" at bounding box center [421, 160] width 341 height 32
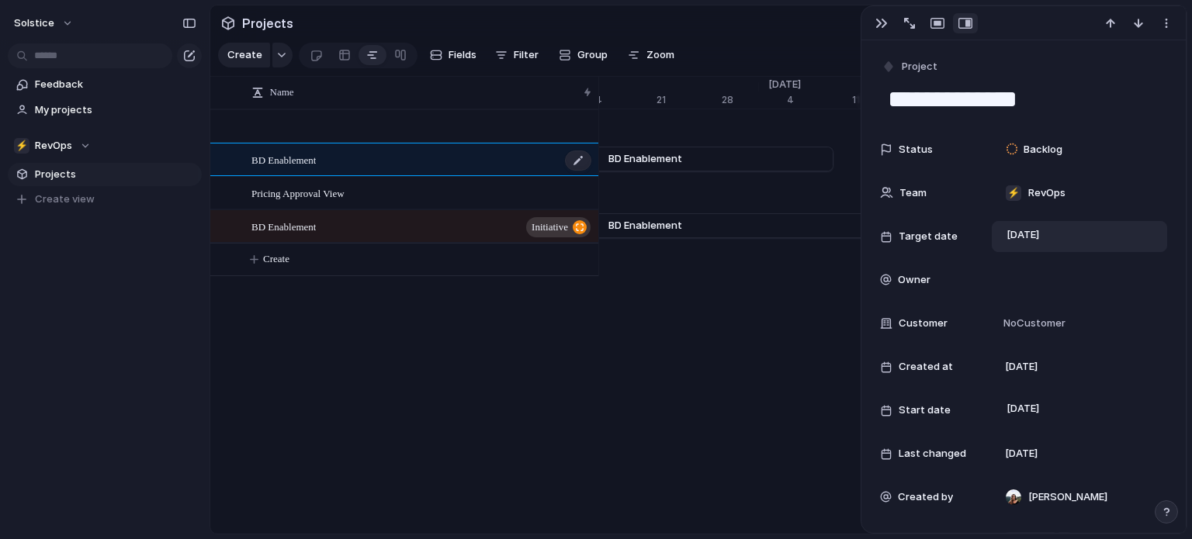
click at [303, 168] on span "BD Enablement" at bounding box center [283, 160] width 64 height 18
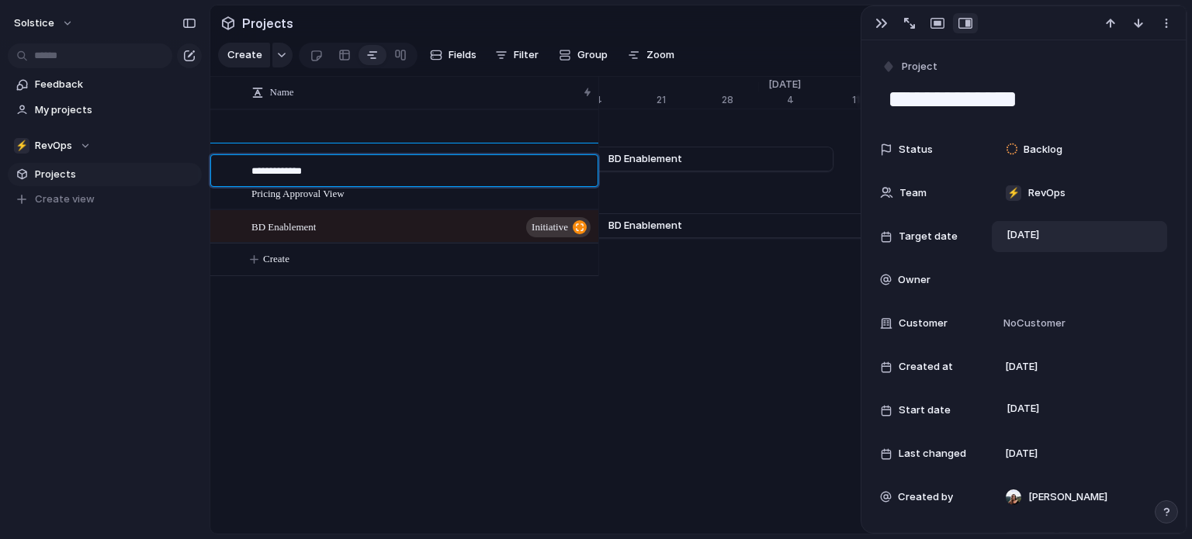
click at [311, 172] on textarea "**********" at bounding box center [418, 173] width 335 height 19
click at [400, 165] on textarea "**********" at bounding box center [418, 173] width 335 height 19
type textarea "**********"
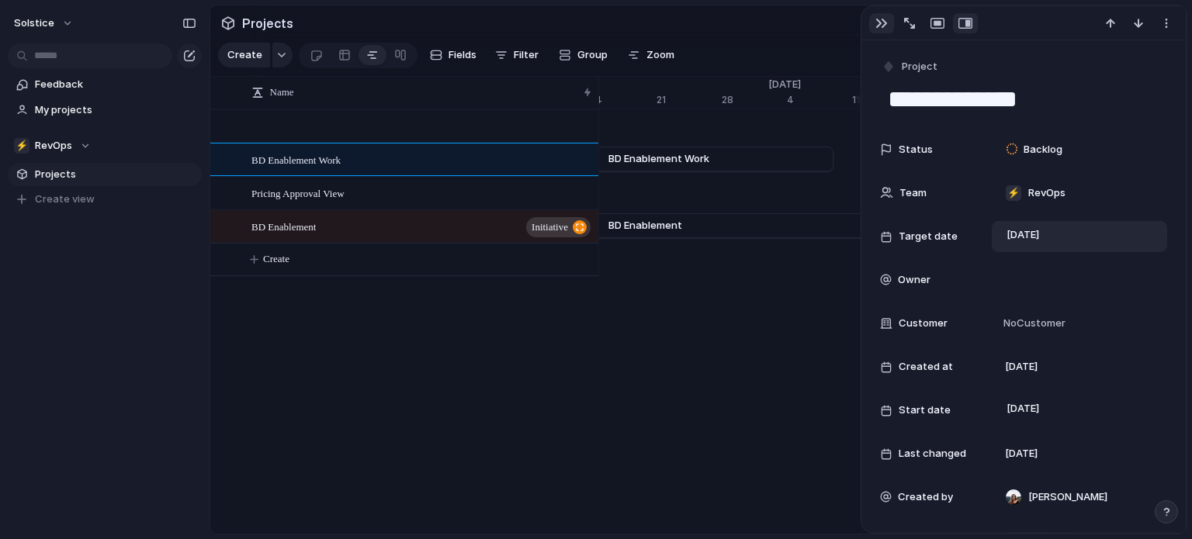
click at [879, 23] on div "button" at bounding box center [881, 23] width 12 height 12
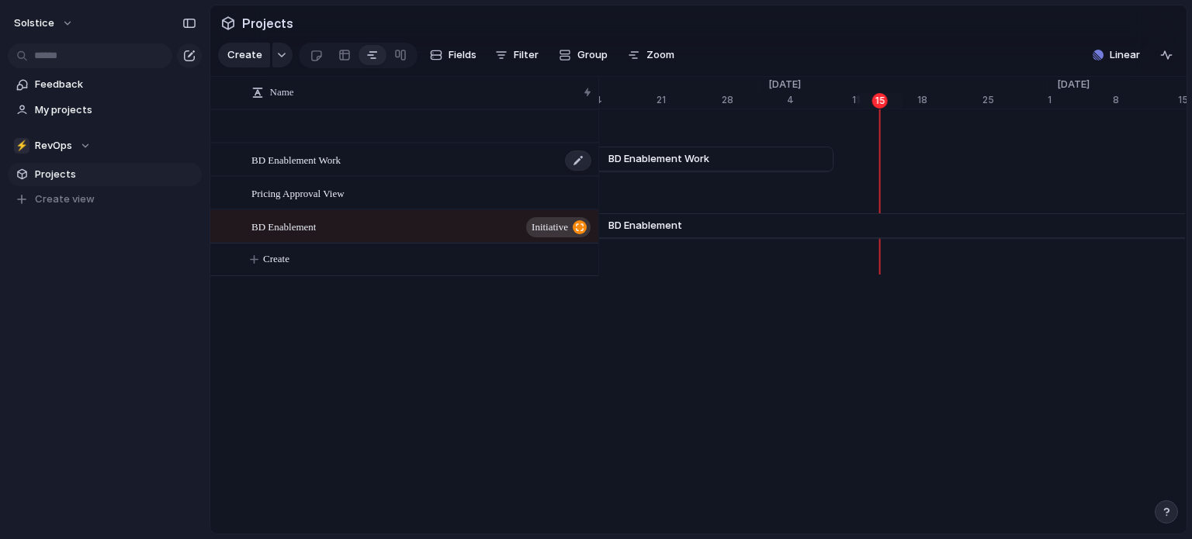
click at [352, 162] on div "BD Enablement Work" at bounding box center [421, 160] width 341 height 32
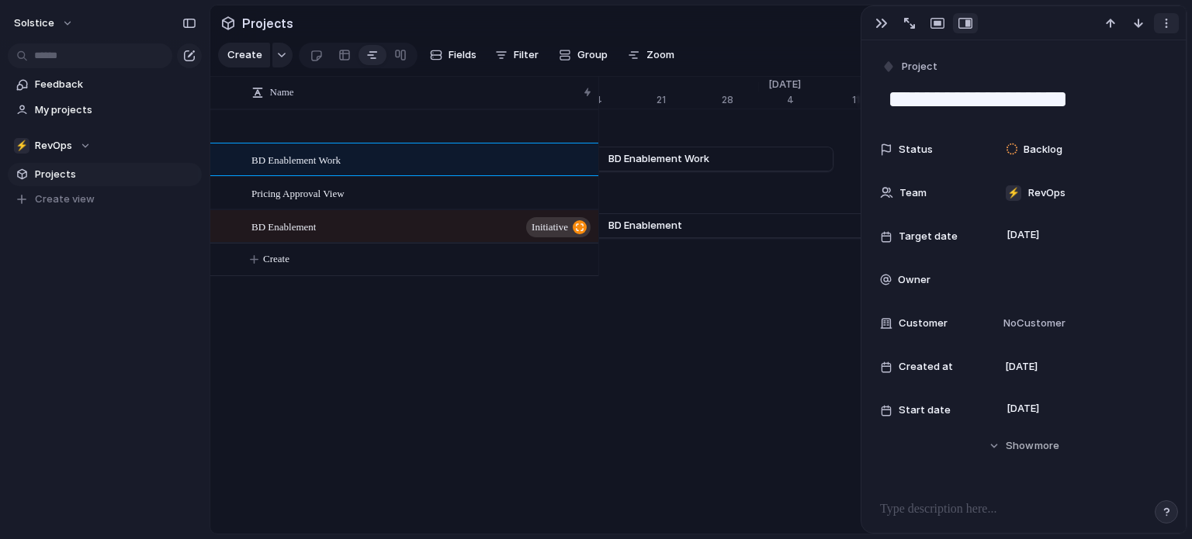
click at [1169, 21] on div "button" at bounding box center [1166, 23] width 12 height 12
click at [1052, 145] on span "Backlog" at bounding box center [1043, 150] width 39 height 16
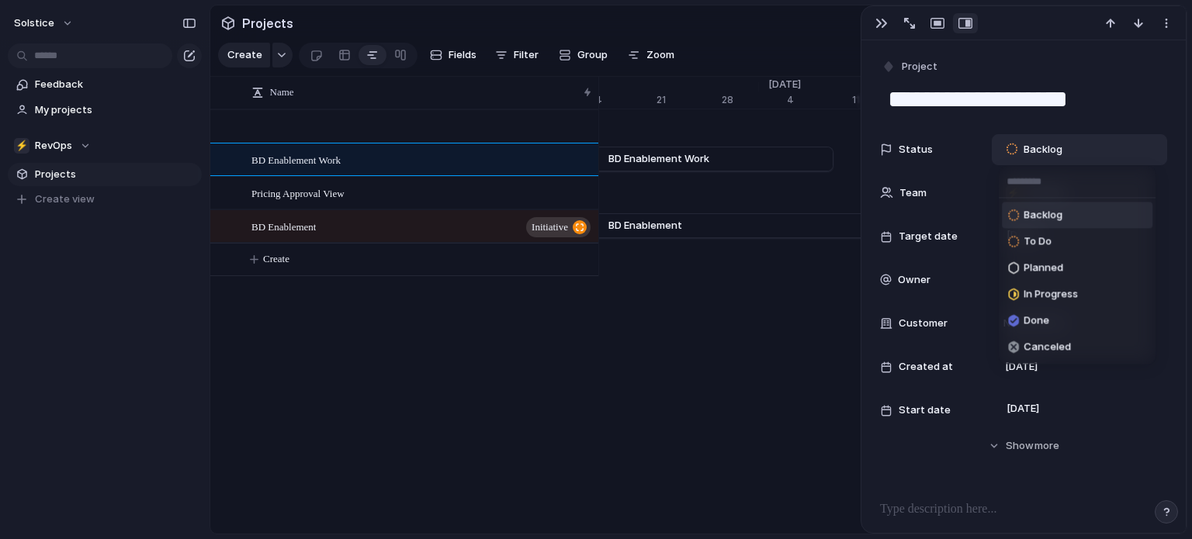
click at [1147, 126] on div "Backlog To Do Planned In Progress Done Canceled" at bounding box center [596, 269] width 1192 height 539
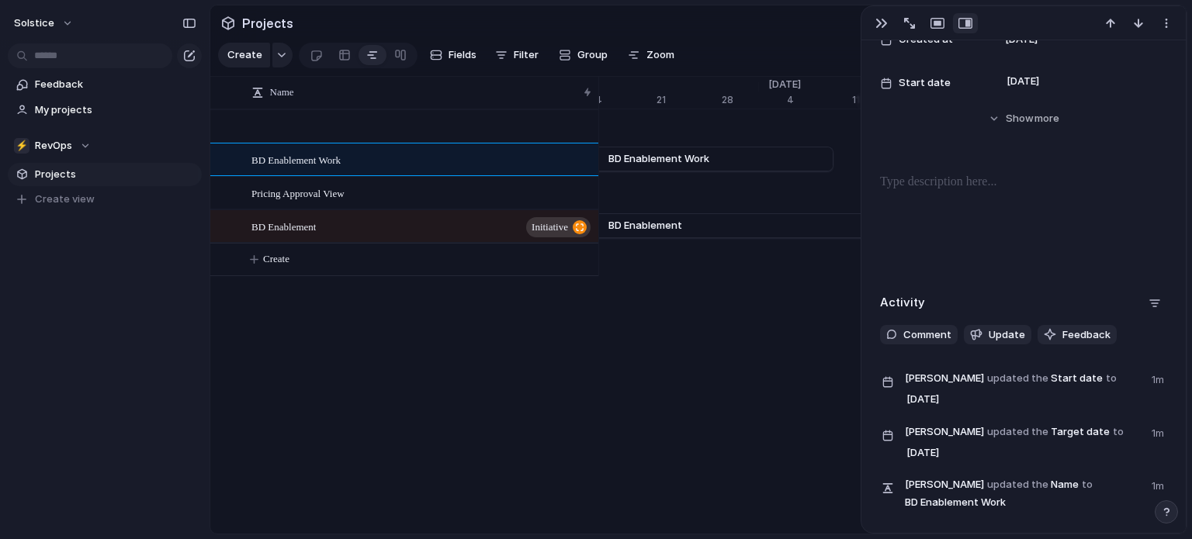
scroll to position [329, 0]
click at [1024, 114] on span "Show" at bounding box center [1020, 117] width 28 height 16
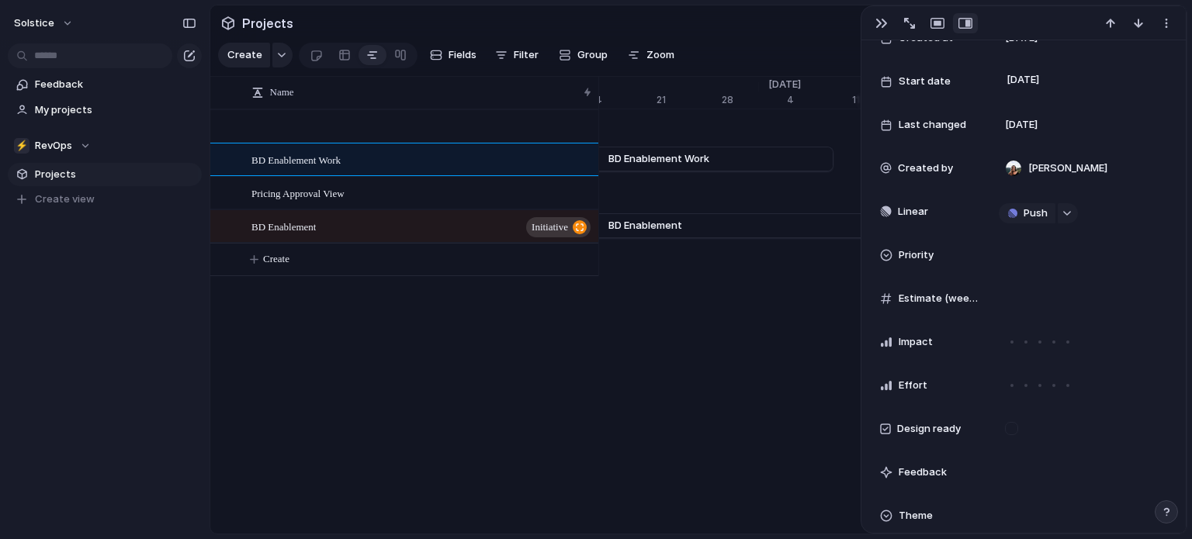
scroll to position [463, 0]
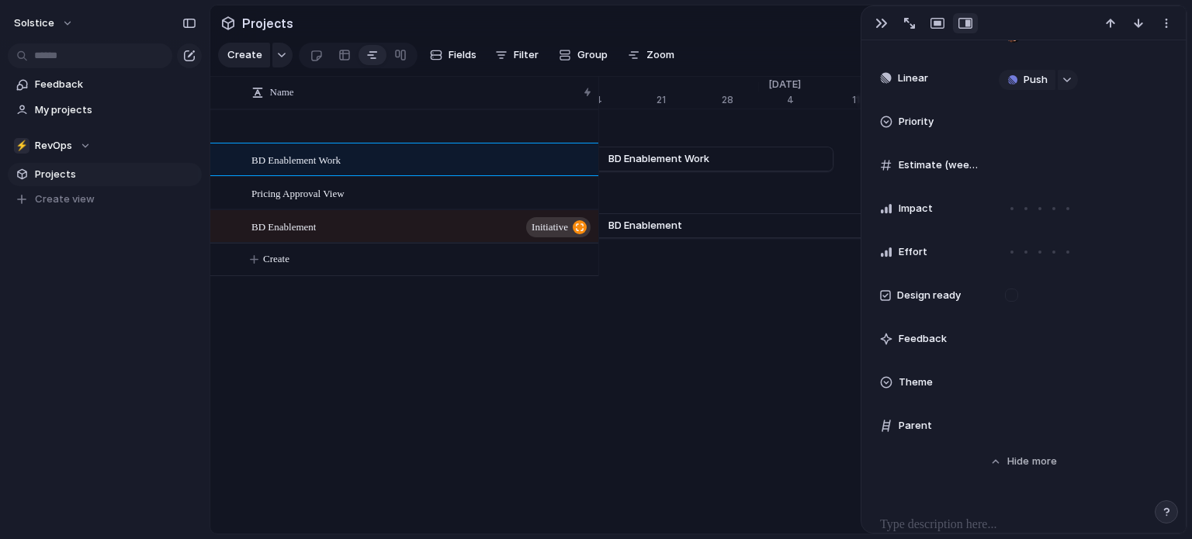
click at [902, 384] on span "Theme" at bounding box center [916, 383] width 34 height 16
